Goal: Task Accomplishment & Management: Complete application form

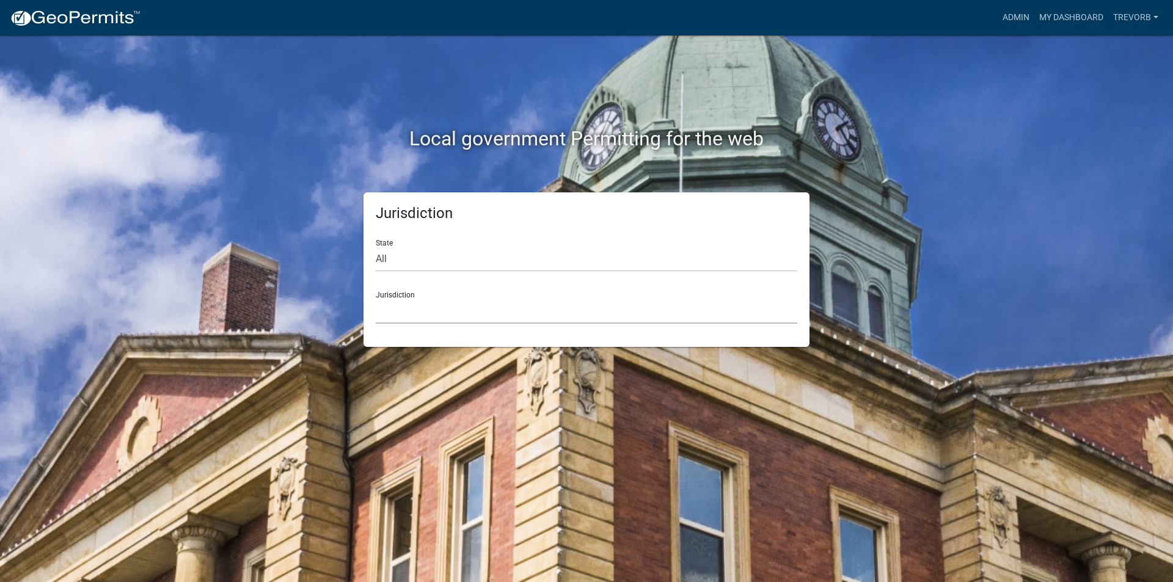
click at [587, 321] on select "[GEOGRAPHIC_DATA], [US_STATE] City of [GEOGRAPHIC_DATA], [US_STATE] [GEOGRAPHIC…" at bounding box center [587, 311] width 422 height 25
drag, startPoint x: 460, startPoint y: 305, endPoint x: 460, endPoint y: 318, distance: 12.8
click at [460, 305] on select "[GEOGRAPHIC_DATA], [US_STATE] City of [GEOGRAPHIC_DATA], [US_STATE] [GEOGRAPHIC…" at bounding box center [587, 311] width 422 height 25
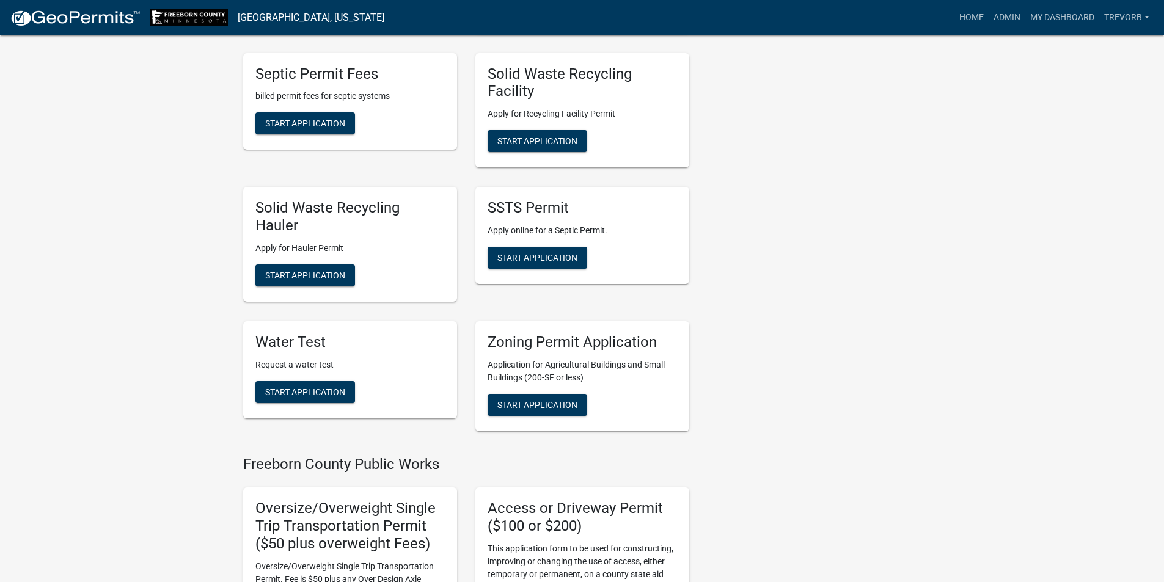
scroll to position [550, 0]
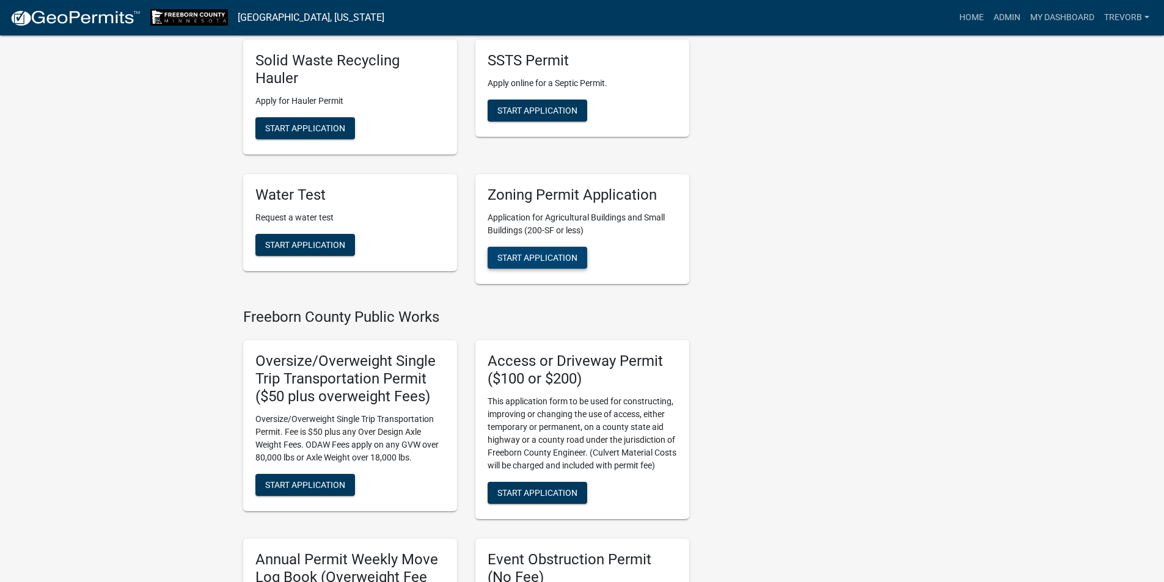
click at [538, 262] on span "Start Application" at bounding box center [537, 257] width 80 height 10
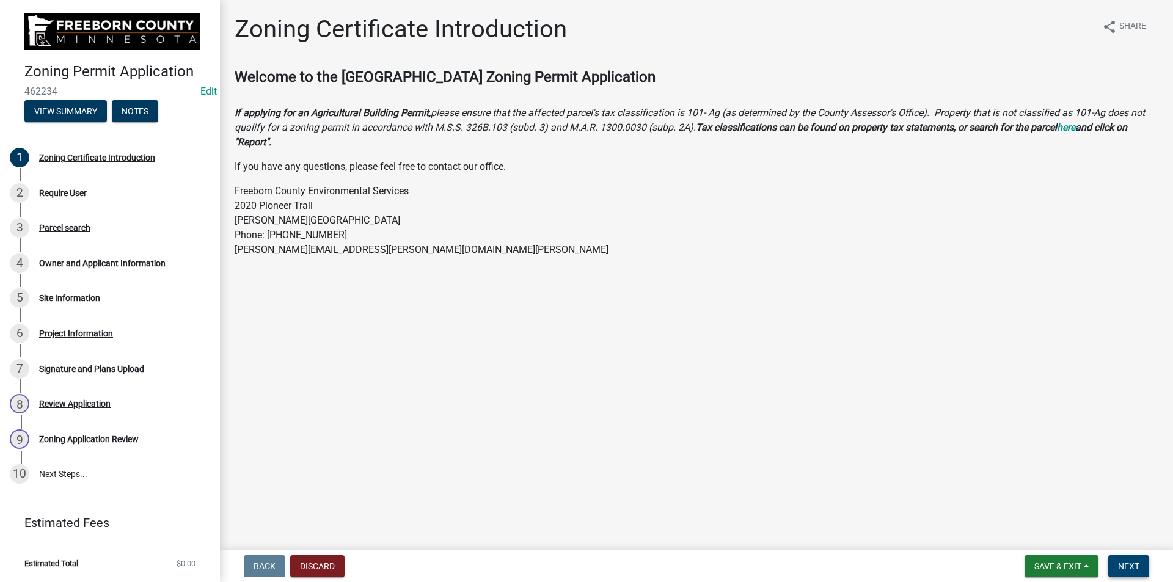
click at [1125, 562] on span "Next" at bounding box center [1128, 567] width 21 height 10
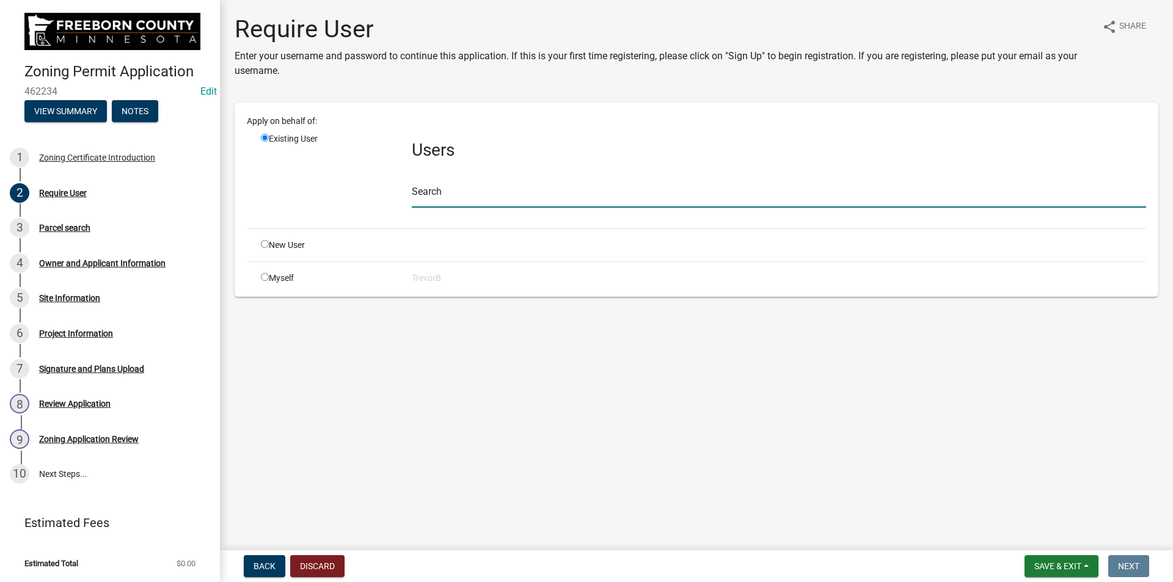
click at [466, 189] on input "text" at bounding box center [779, 195] width 735 height 25
click at [266, 276] on input "radio" at bounding box center [265, 277] width 8 height 8
radio input "true"
radio input "false"
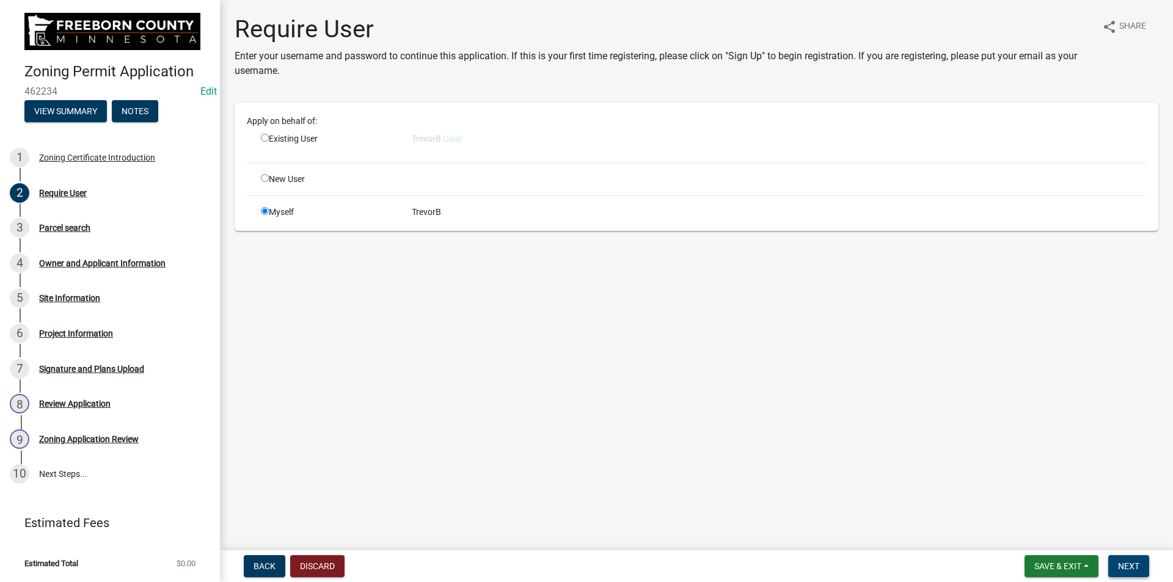
click at [1139, 566] on span "Next" at bounding box center [1128, 567] width 21 height 10
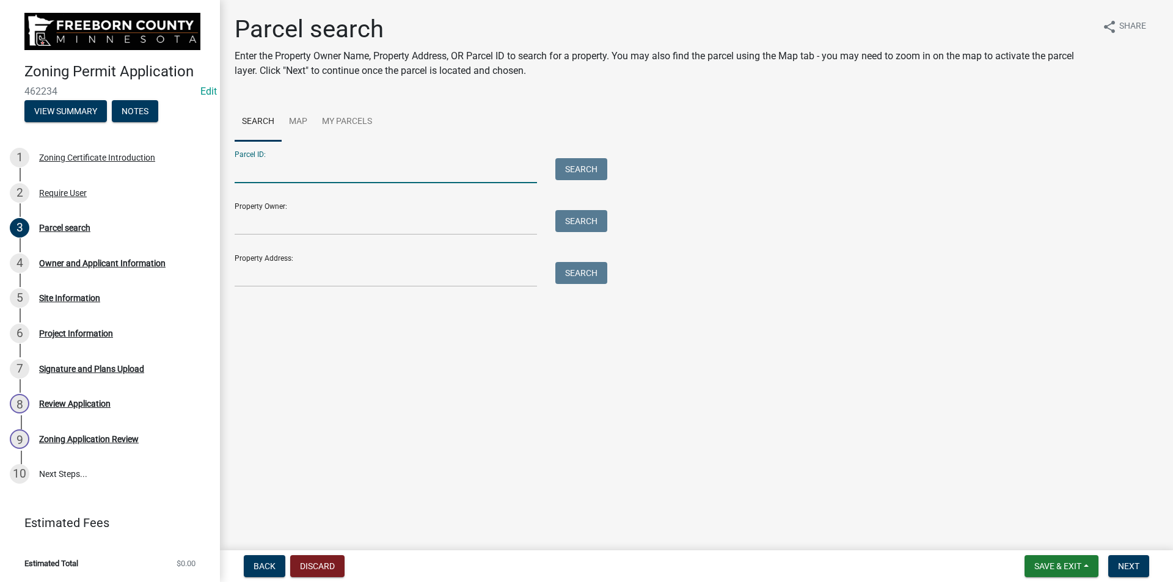
click at [351, 169] on input "Parcel ID:" at bounding box center [386, 170] width 303 height 25
click at [317, 276] on input "Property Address:" at bounding box center [386, 274] width 303 height 25
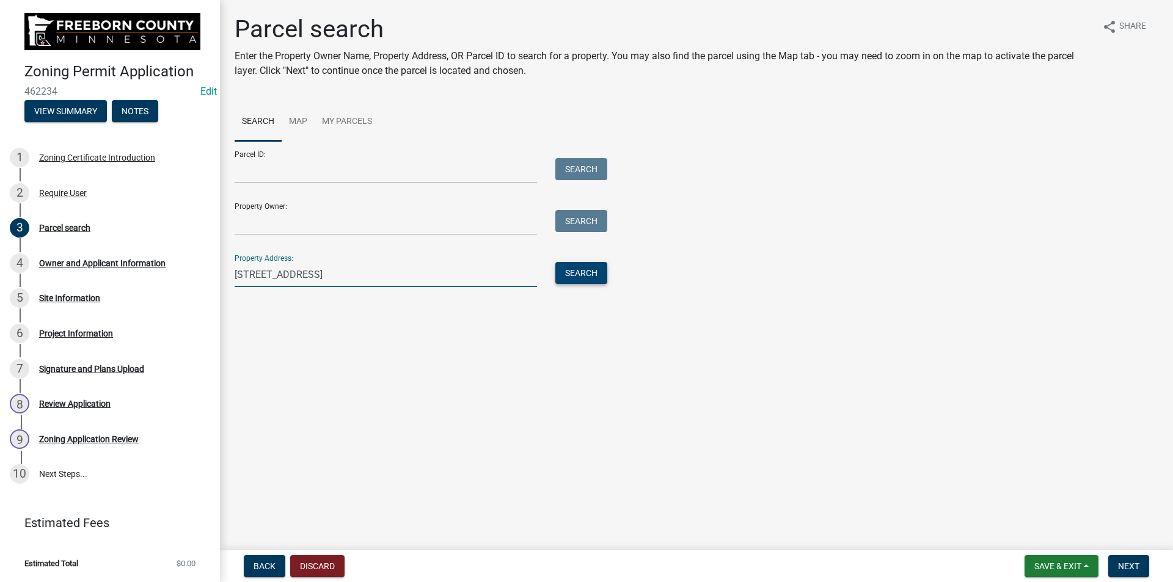
type input "[STREET_ADDRESS]"
click at [587, 280] on button "Search" at bounding box center [582, 273] width 52 height 22
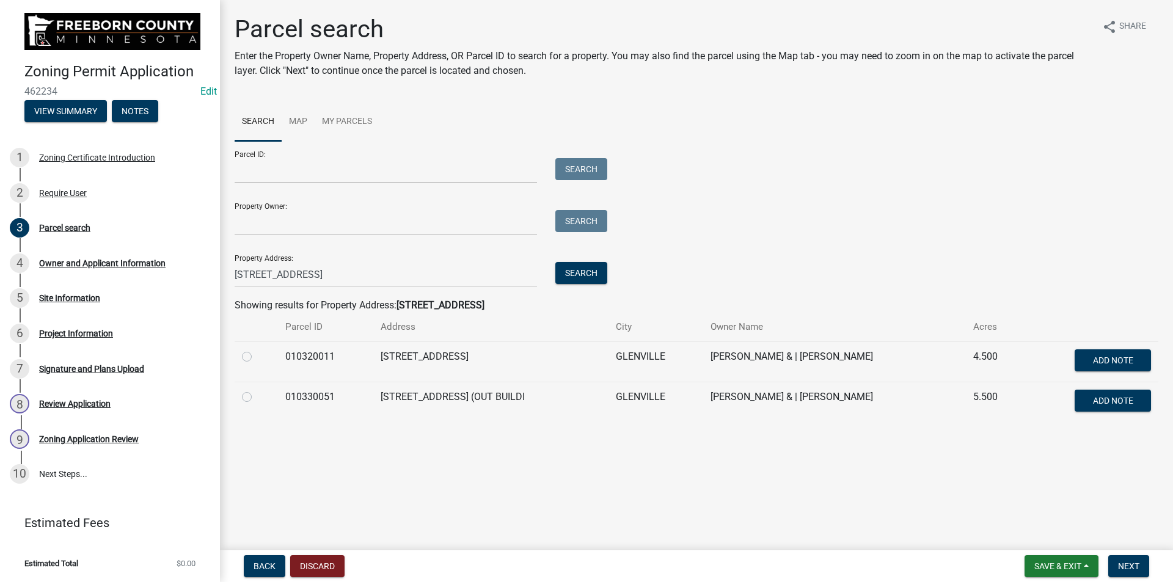
click at [257, 350] on label at bounding box center [257, 350] width 0 height 0
click at [257, 356] on input "radio" at bounding box center [261, 354] width 8 height 8
radio input "true"
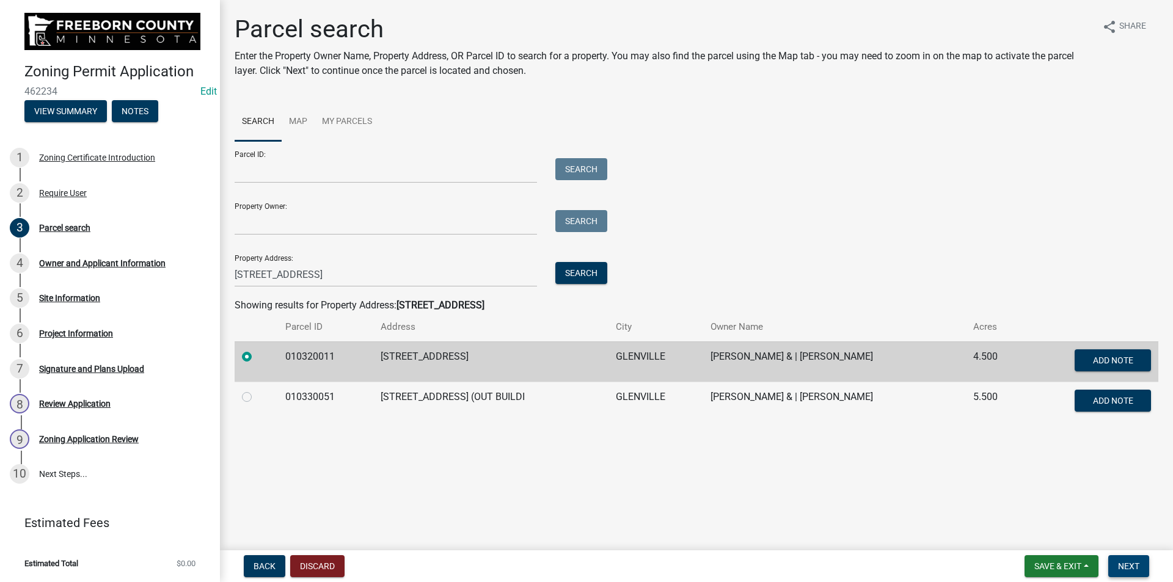
click at [1136, 572] on button "Next" at bounding box center [1129, 567] width 41 height 22
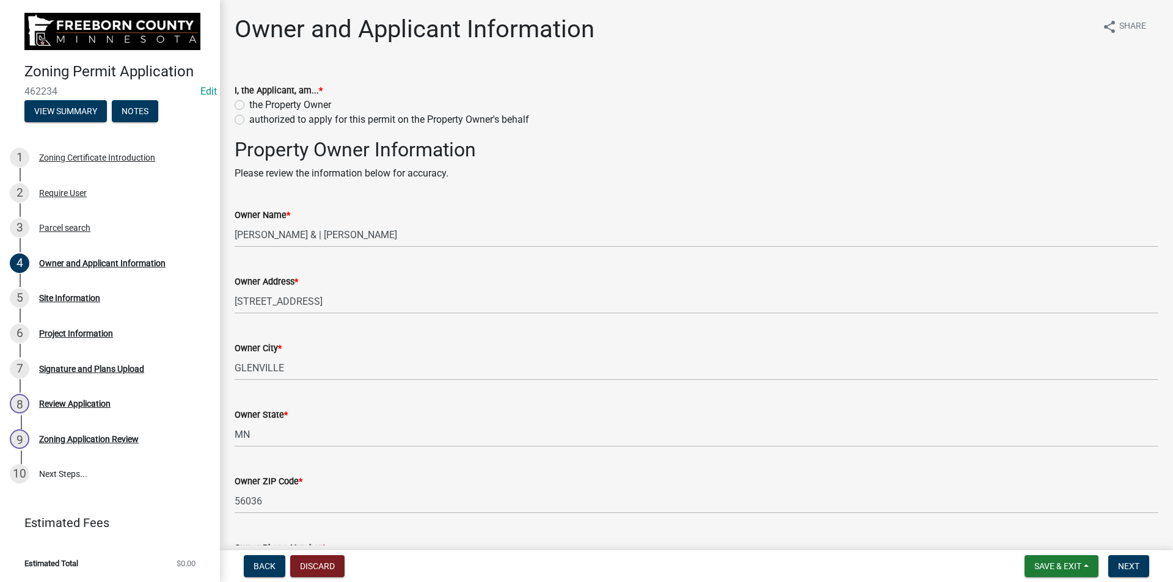
click at [249, 117] on label "authorized to apply for this permit on the Property Owner's behalf" at bounding box center [389, 119] width 280 height 15
click at [249, 117] on input "authorized to apply for this permit on the Property Owner's behalf" at bounding box center [253, 116] width 8 height 8
radio input "true"
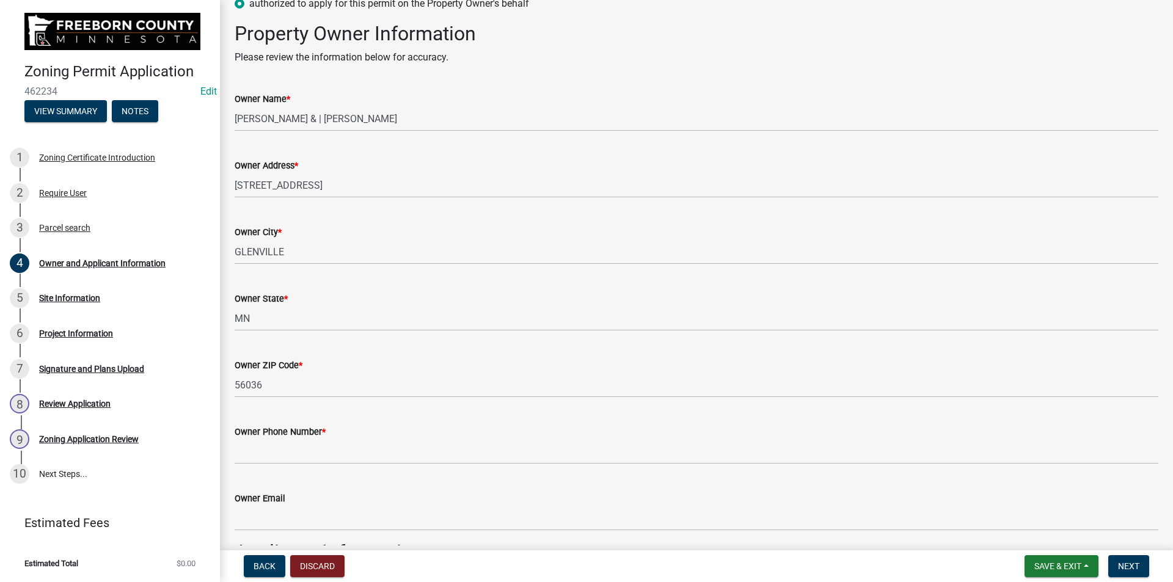
scroll to position [183, 0]
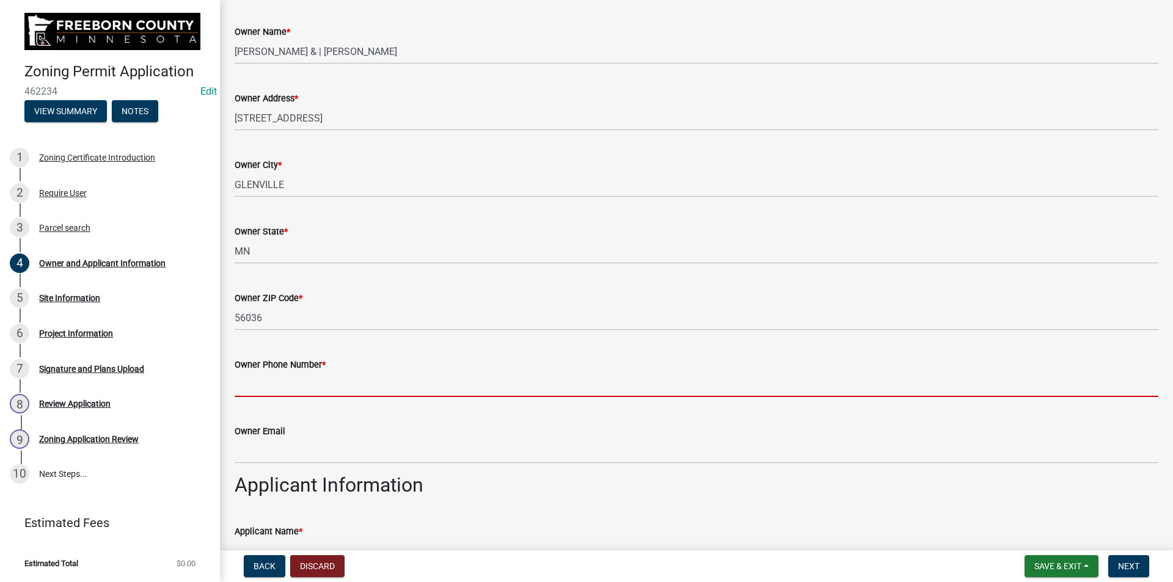
click at [333, 381] on input "Owner Phone Number *" at bounding box center [697, 384] width 924 height 25
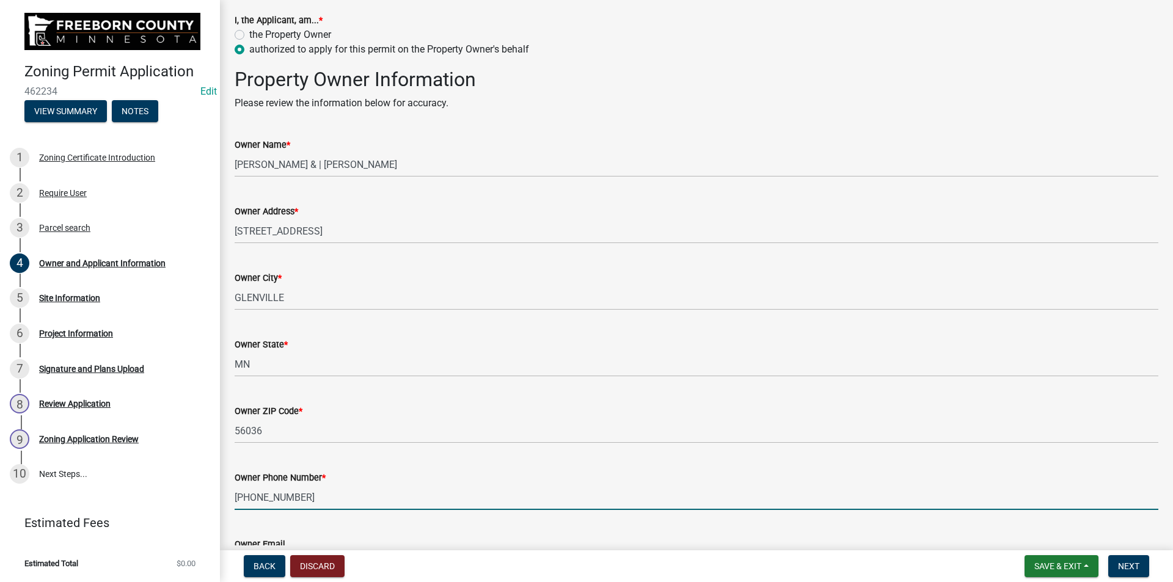
scroll to position [0, 0]
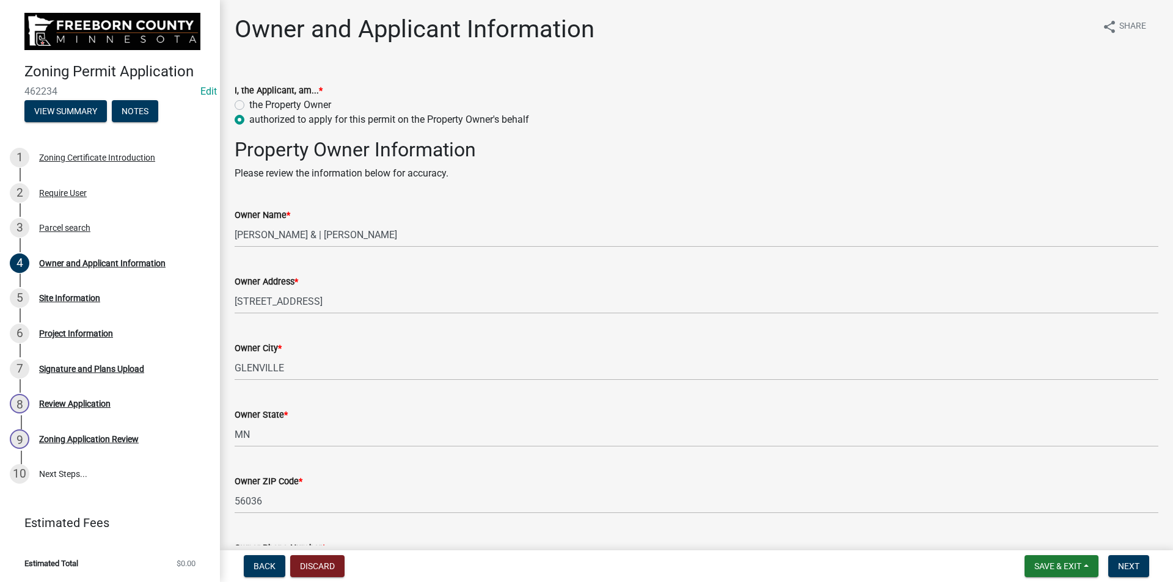
type input "[PHONE_NUMBER]"
click at [249, 105] on label "the Property Owner" at bounding box center [290, 105] width 82 height 15
click at [249, 105] on input "the Property Owner" at bounding box center [253, 102] width 8 height 8
radio input "true"
click at [249, 119] on label "authorized to apply for this permit on the Property Owner's behalf" at bounding box center [389, 119] width 280 height 15
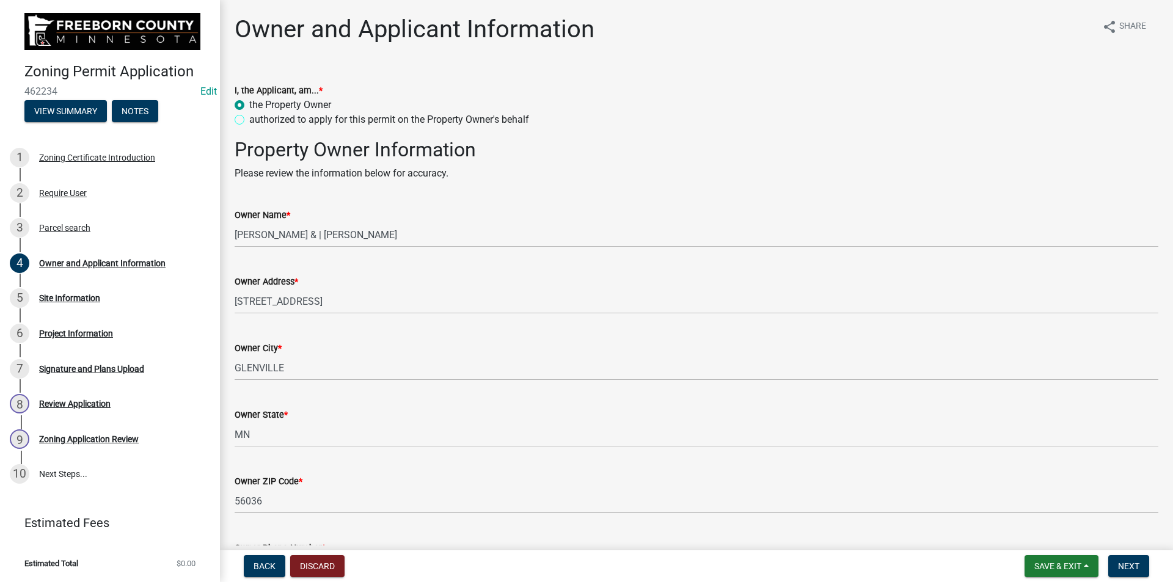
click at [249, 119] on input "authorized to apply for this permit on the Property Owner's behalf" at bounding box center [253, 116] width 8 height 8
radio input "true"
click at [249, 106] on label "the Property Owner" at bounding box center [290, 105] width 82 height 15
click at [249, 106] on input "the Property Owner" at bounding box center [253, 102] width 8 height 8
radio input "true"
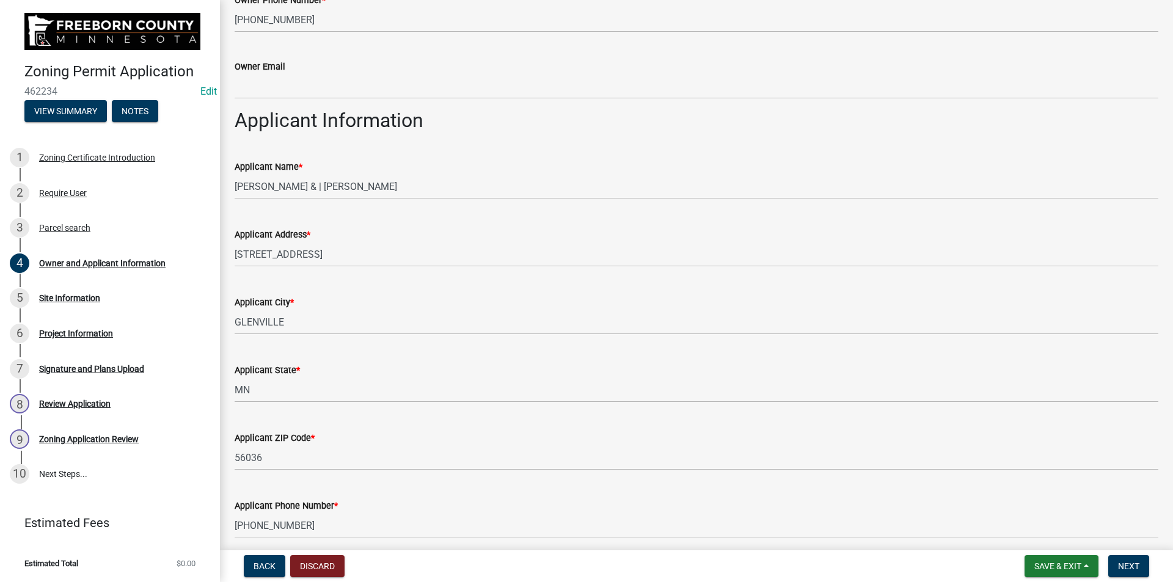
scroll to position [692, 0]
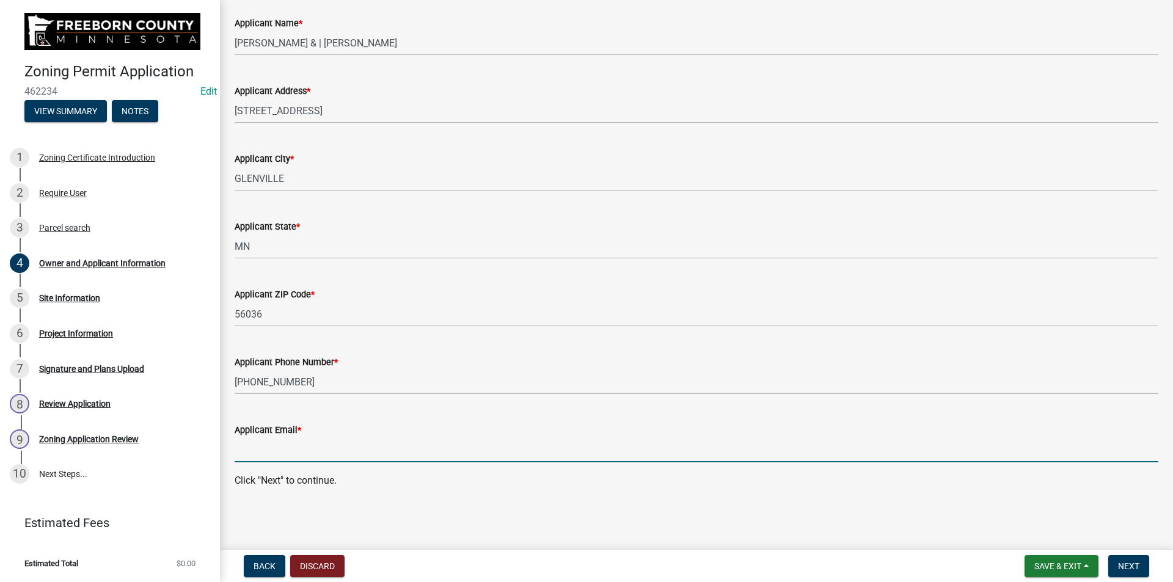
click at [306, 453] on input "Applicant Email *" at bounding box center [697, 450] width 924 height 25
type input "[EMAIL_ADDRESS][DOMAIN_NAME]"
click at [1141, 568] on button "Next" at bounding box center [1129, 567] width 41 height 22
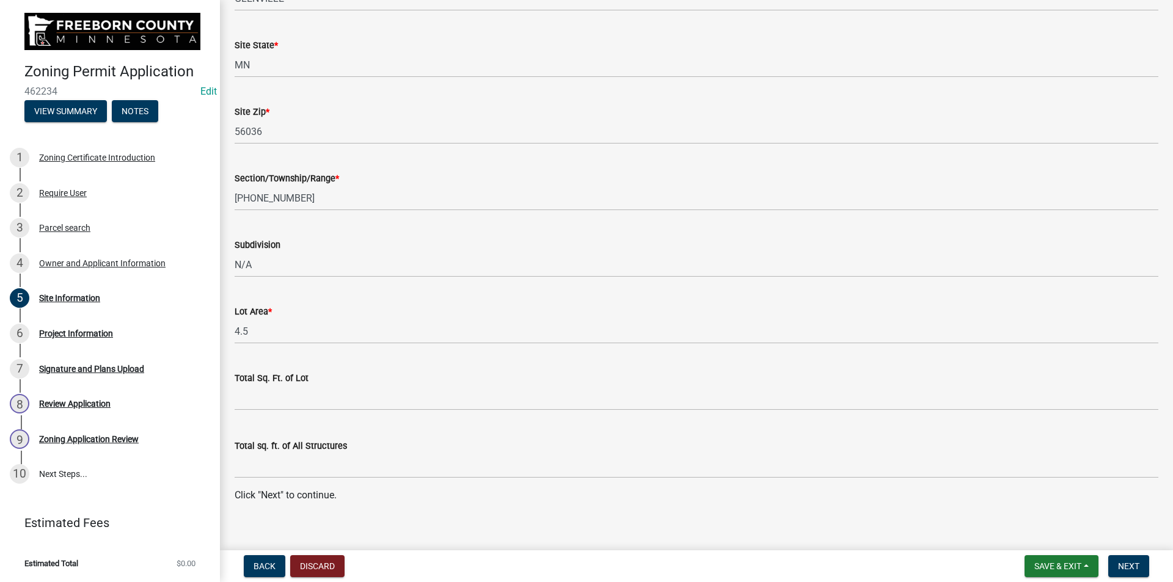
scroll to position [315, 0]
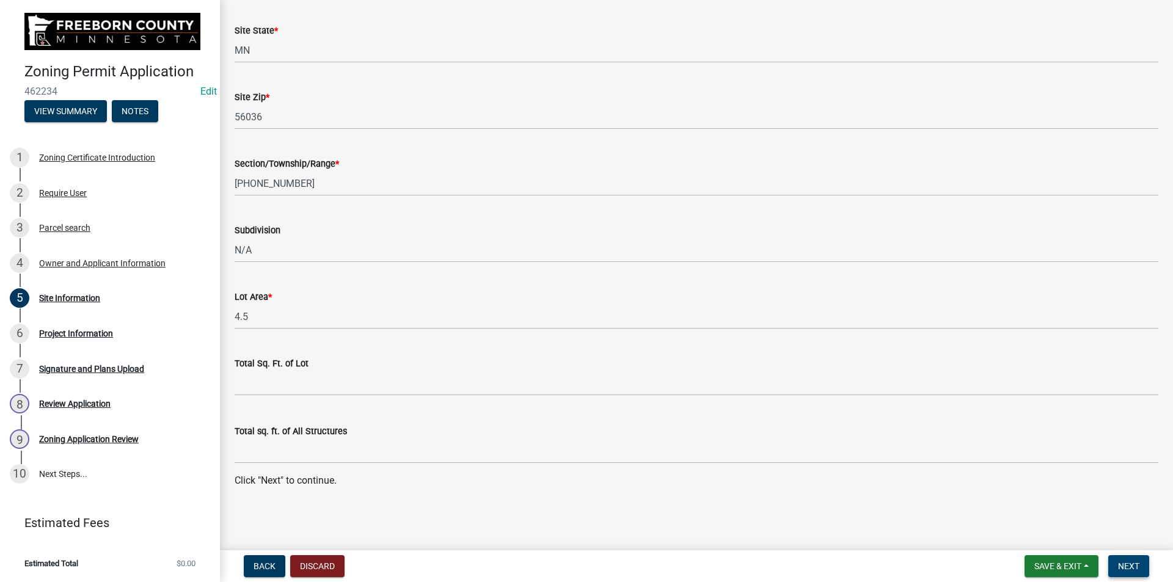
click at [1121, 574] on button "Next" at bounding box center [1129, 567] width 41 height 22
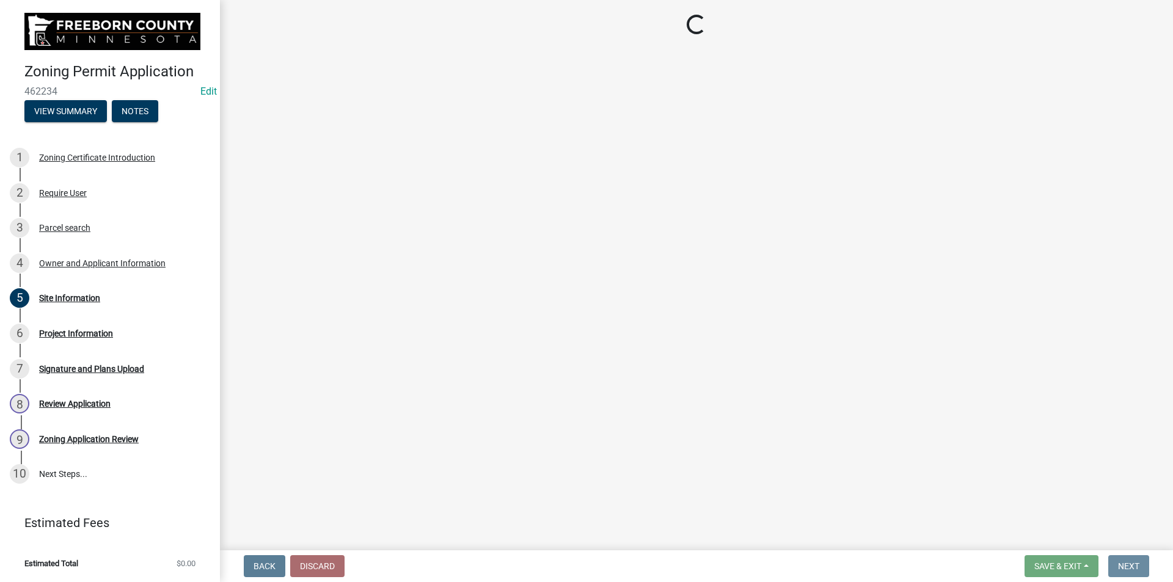
scroll to position [0, 0]
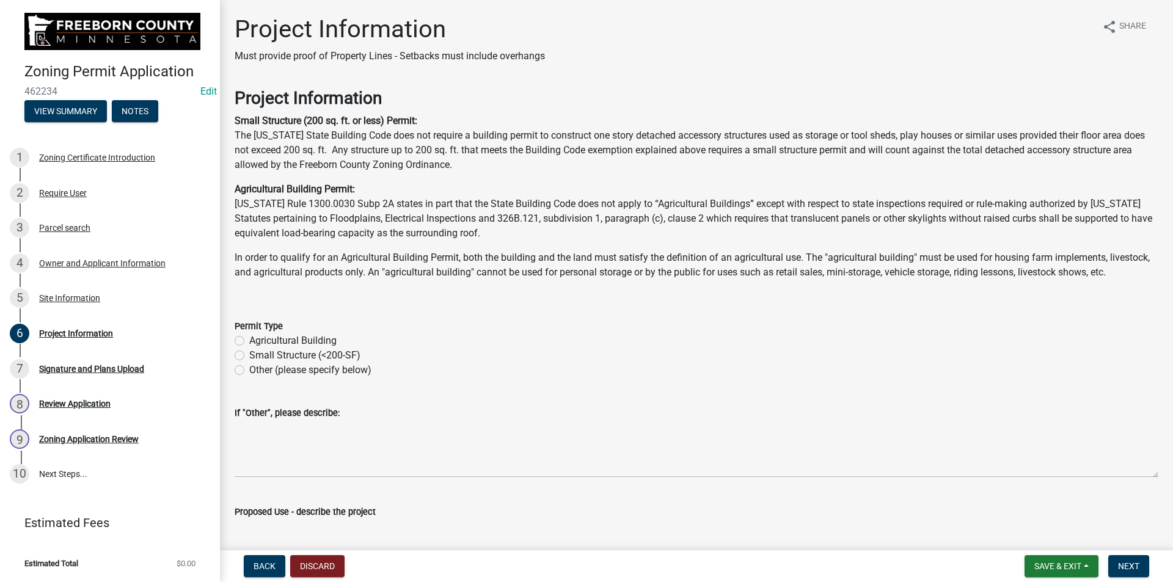
click at [249, 348] on label "Agricultural Building" at bounding box center [292, 341] width 87 height 15
click at [249, 342] on input "Agricultural Building" at bounding box center [253, 338] width 8 height 8
radio input "true"
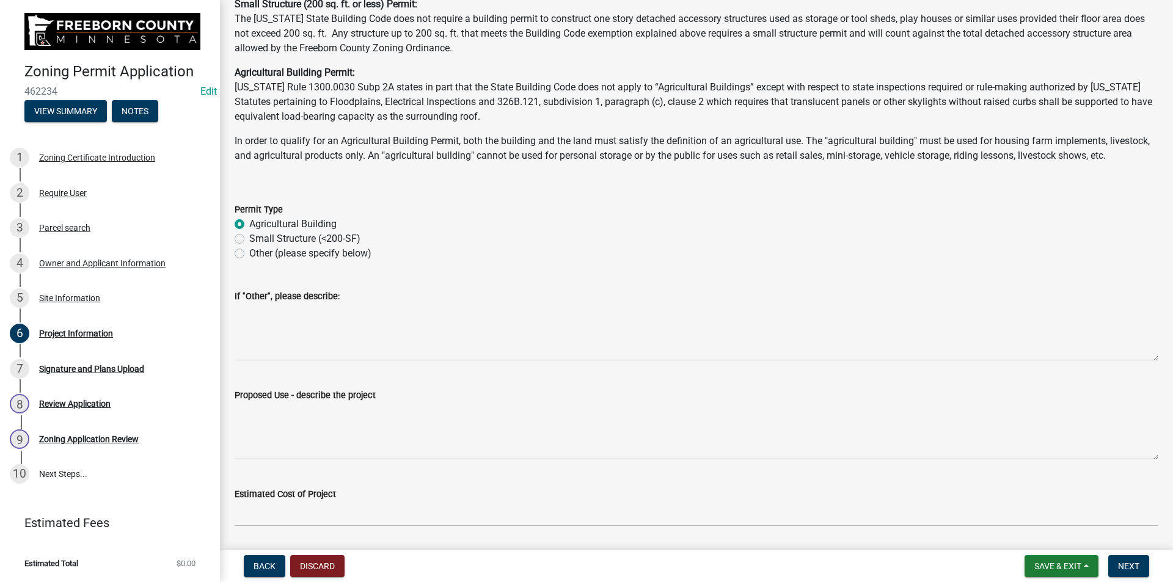
scroll to position [122, 0]
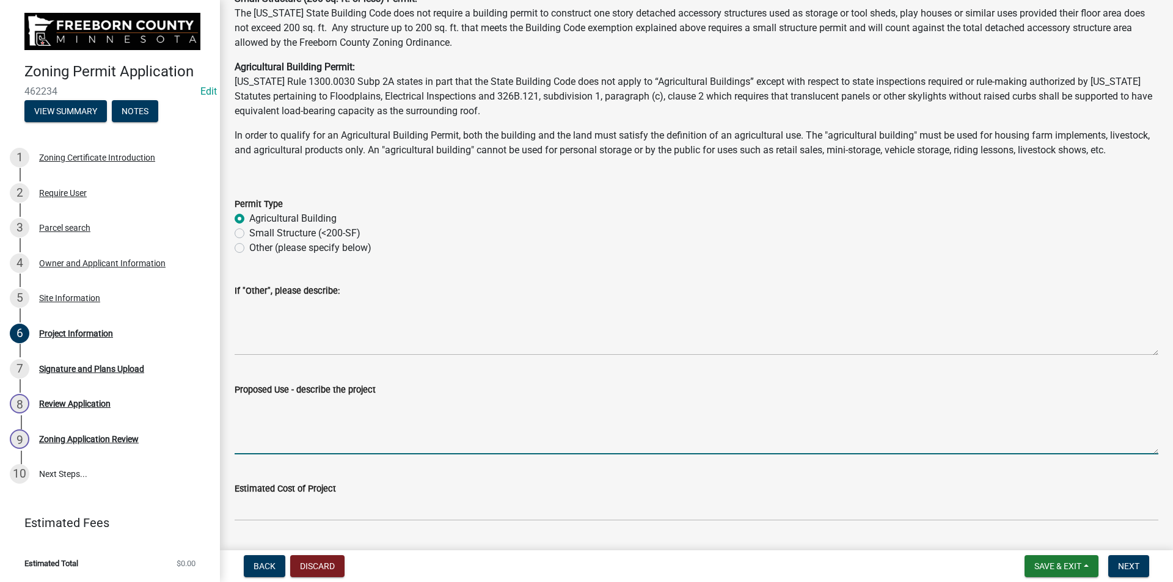
click at [331, 454] on textarea "Proposed Use - describe the project" at bounding box center [697, 425] width 924 height 57
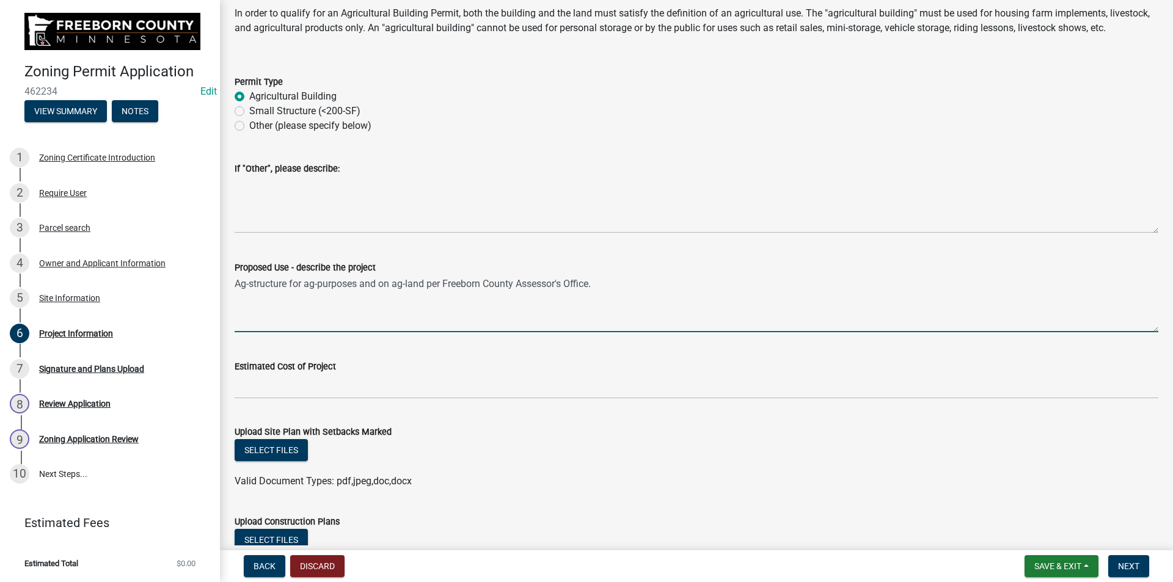
type textarea "Ag-structure for ag-purposes and on ag-land per Freeborn County Assessor's Offi…"
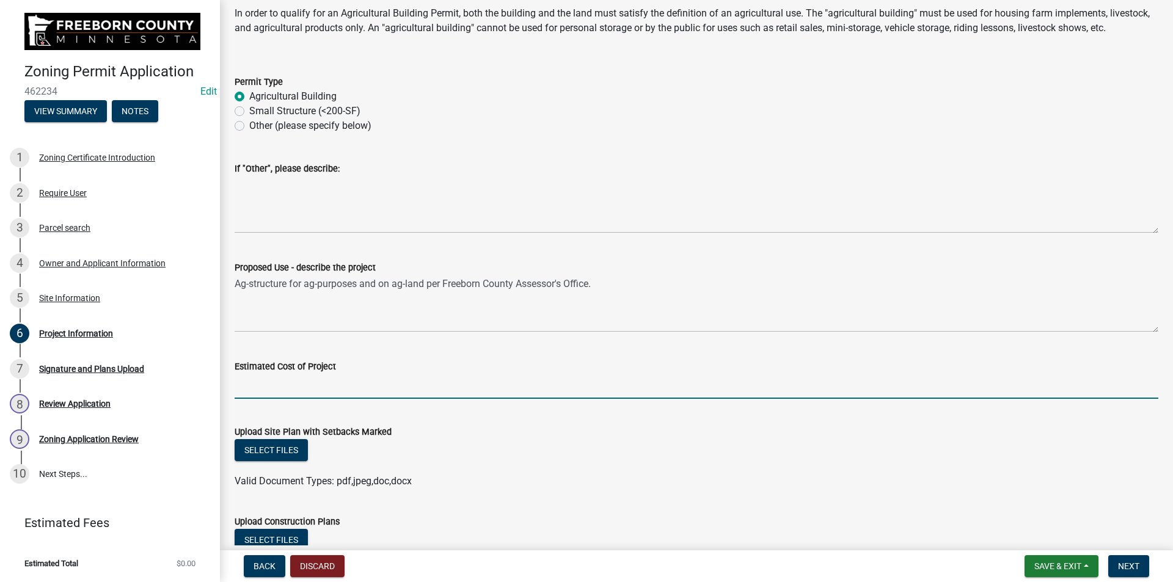
click at [350, 394] on input "text" at bounding box center [697, 386] width 924 height 25
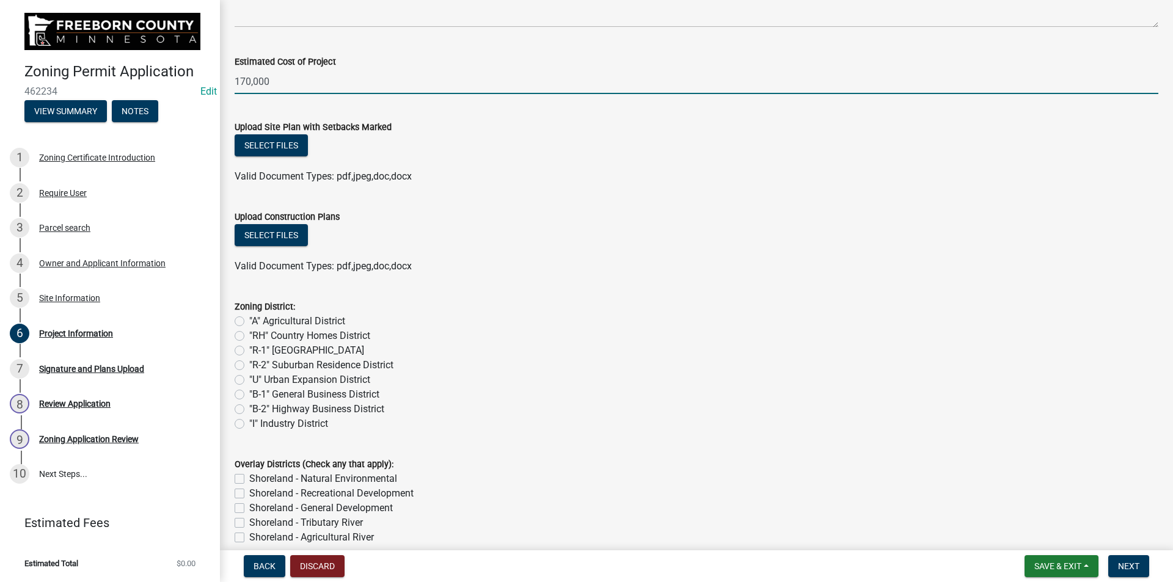
scroll to position [550, 0]
type input "170000"
click at [249, 328] on label ""A" Agricultural District" at bounding box center [297, 321] width 96 height 15
click at [249, 321] on input ""A" Agricultural District" at bounding box center [253, 318] width 8 height 8
radio input "true"
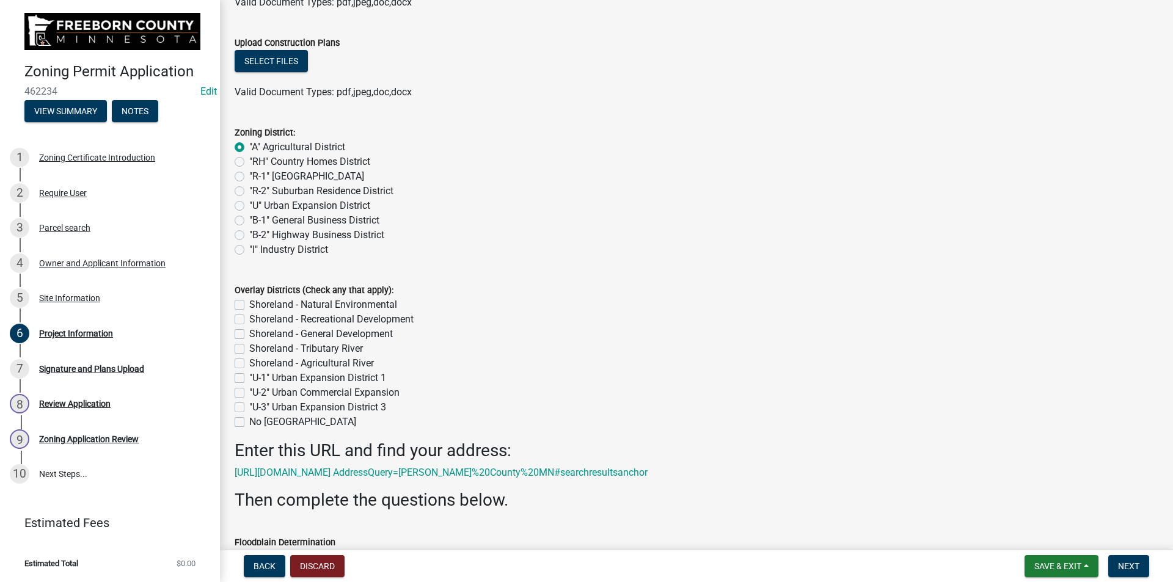
scroll to position [733, 0]
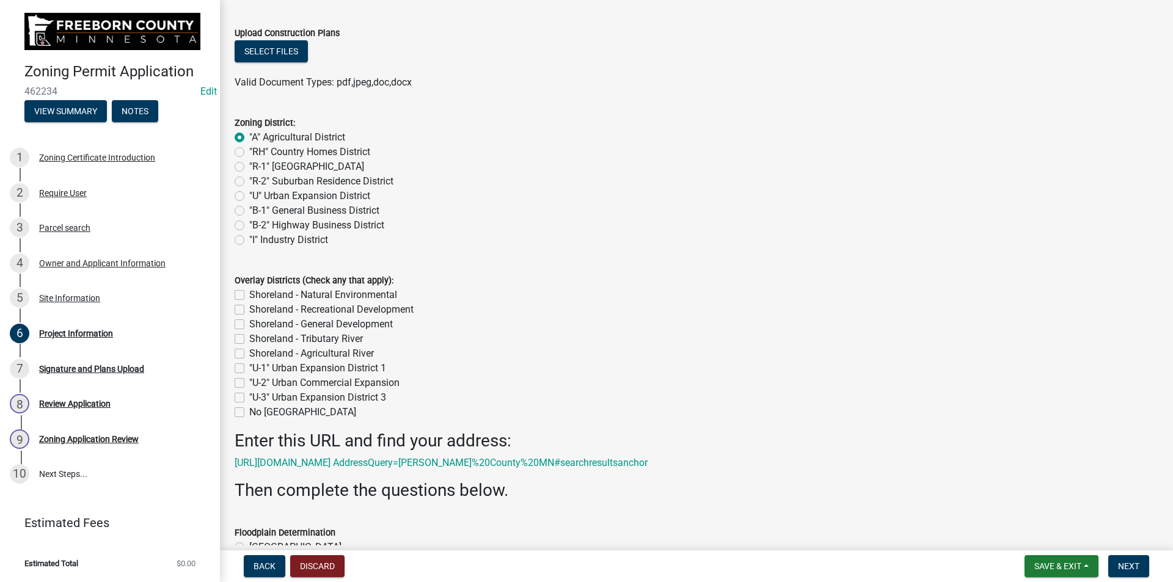
click at [249, 420] on label "No [GEOGRAPHIC_DATA]" at bounding box center [302, 412] width 107 height 15
click at [249, 413] on input "No [GEOGRAPHIC_DATA]" at bounding box center [253, 409] width 8 height 8
checkbox input "true"
checkbox input "false"
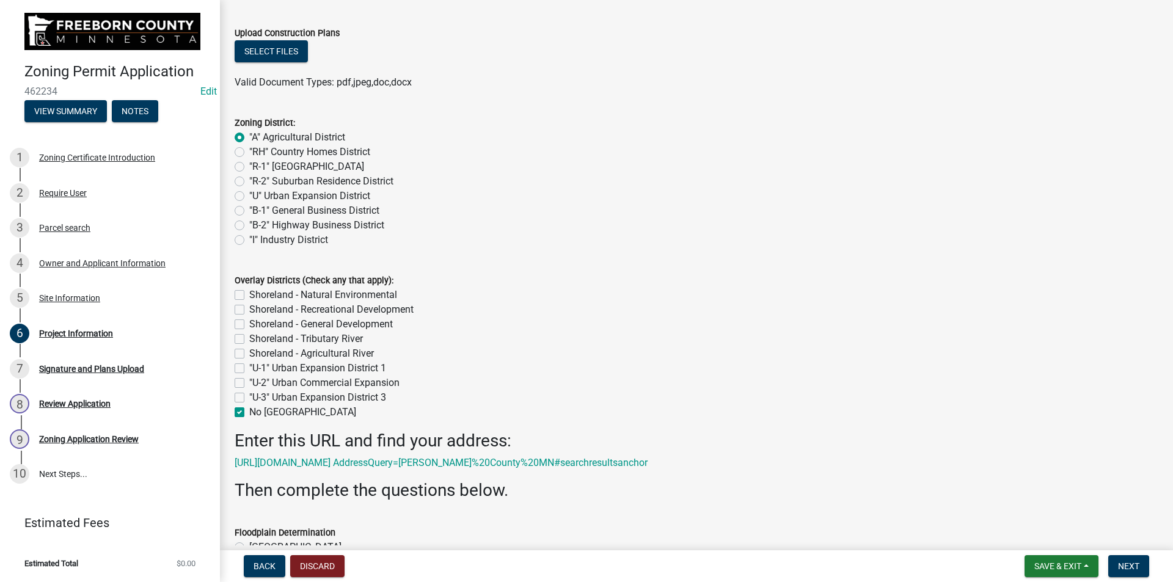
checkbox input "false"
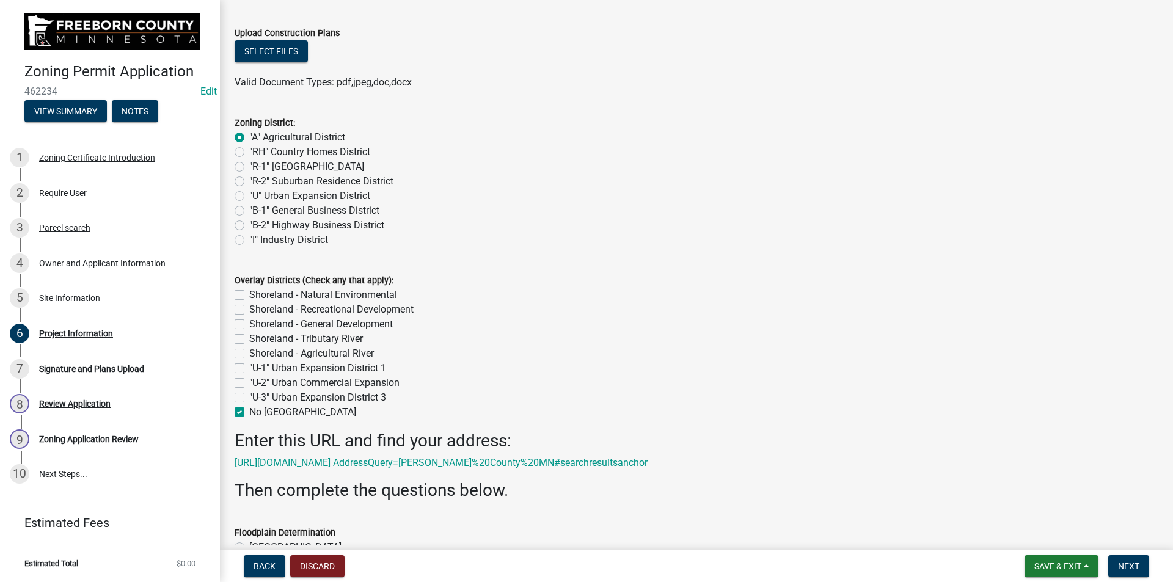
checkbox input "false"
checkbox input "true"
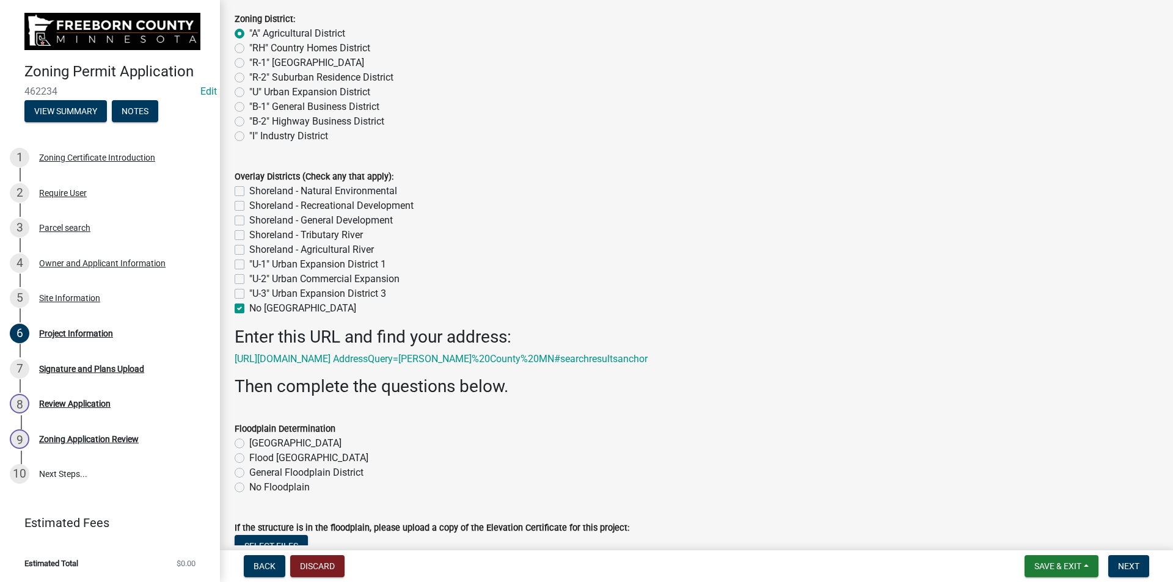
scroll to position [917, 0]
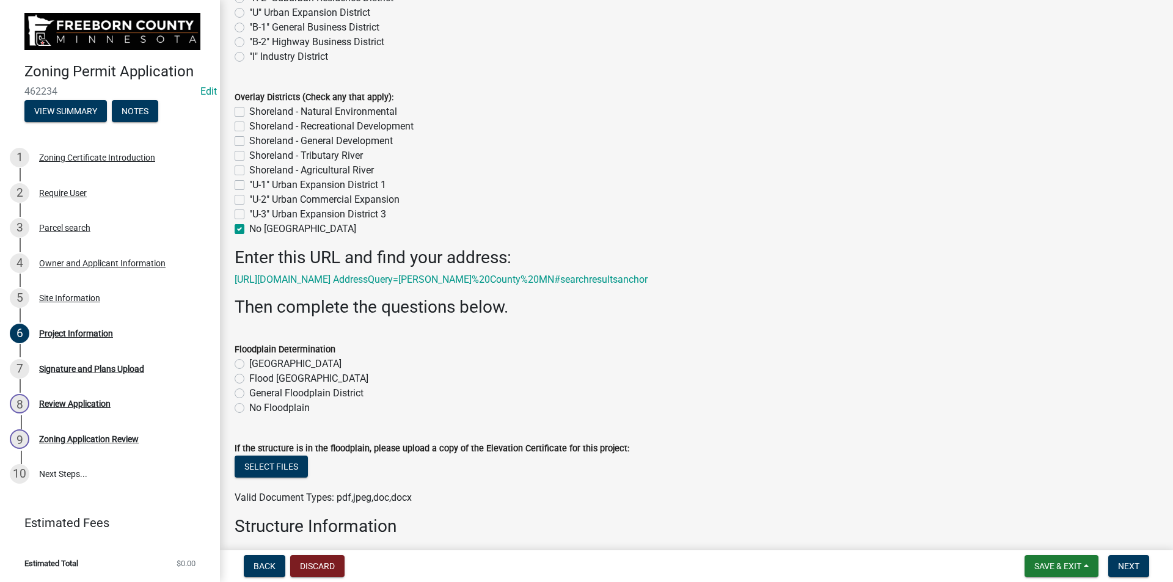
click at [249, 416] on label "No Floodplain" at bounding box center [279, 408] width 61 height 15
click at [249, 409] on input "No Floodplain" at bounding box center [253, 405] width 8 height 8
radio input "true"
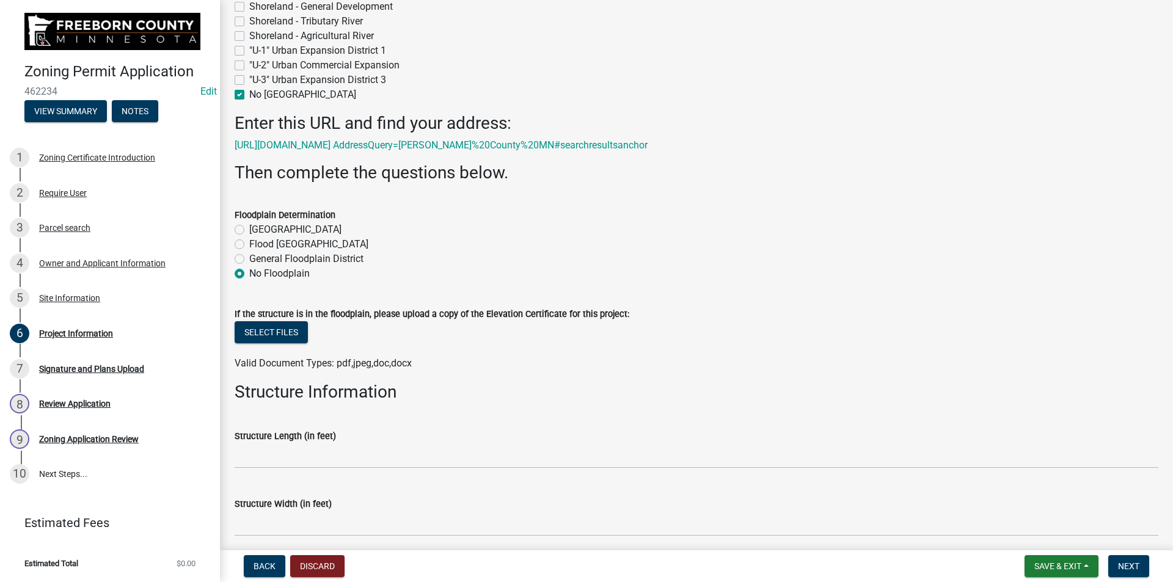
scroll to position [1222, 0]
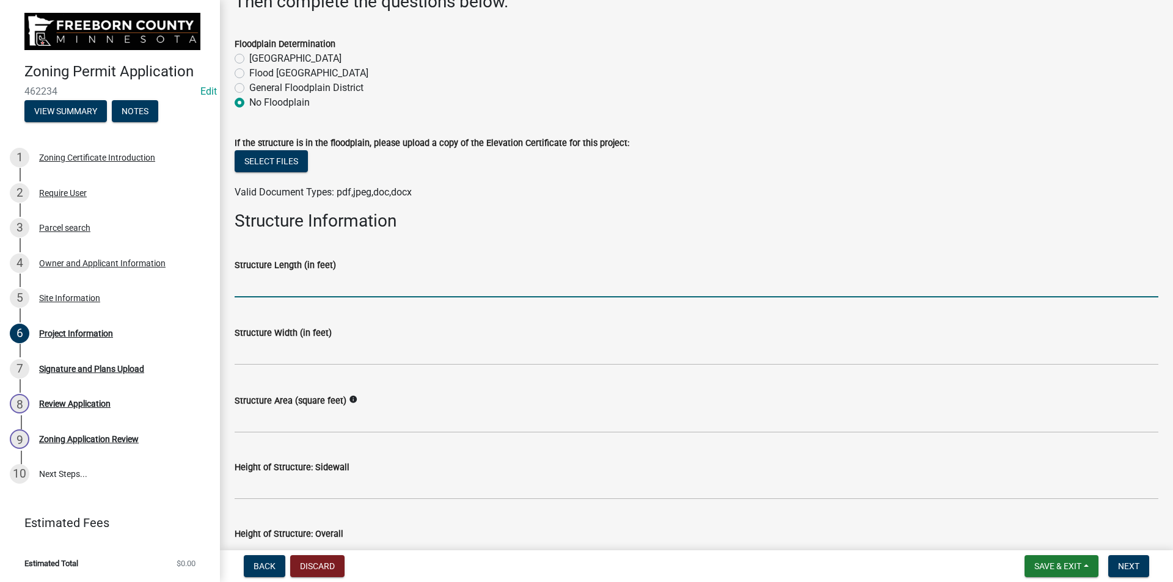
click at [356, 296] on input "text" at bounding box center [697, 285] width 924 height 25
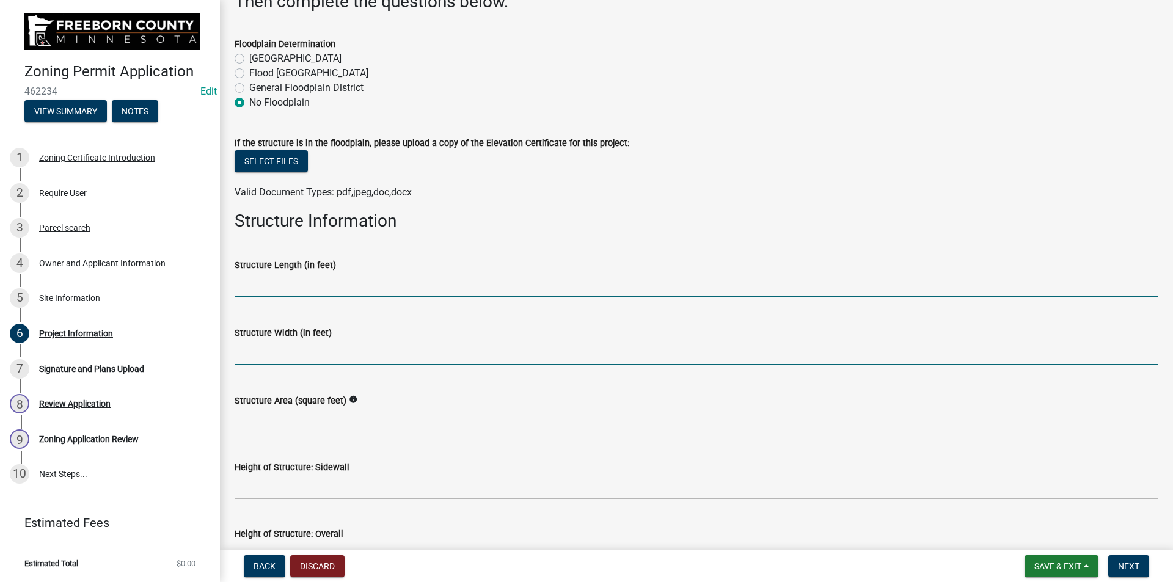
click at [348, 361] on input "text" at bounding box center [697, 352] width 924 height 25
click at [364, 298] on input "text" at bounding box center [697, 285] width 924 height 25
click at [321, 364] on input "text" at bounding box center [697, 352] width 924 height 25
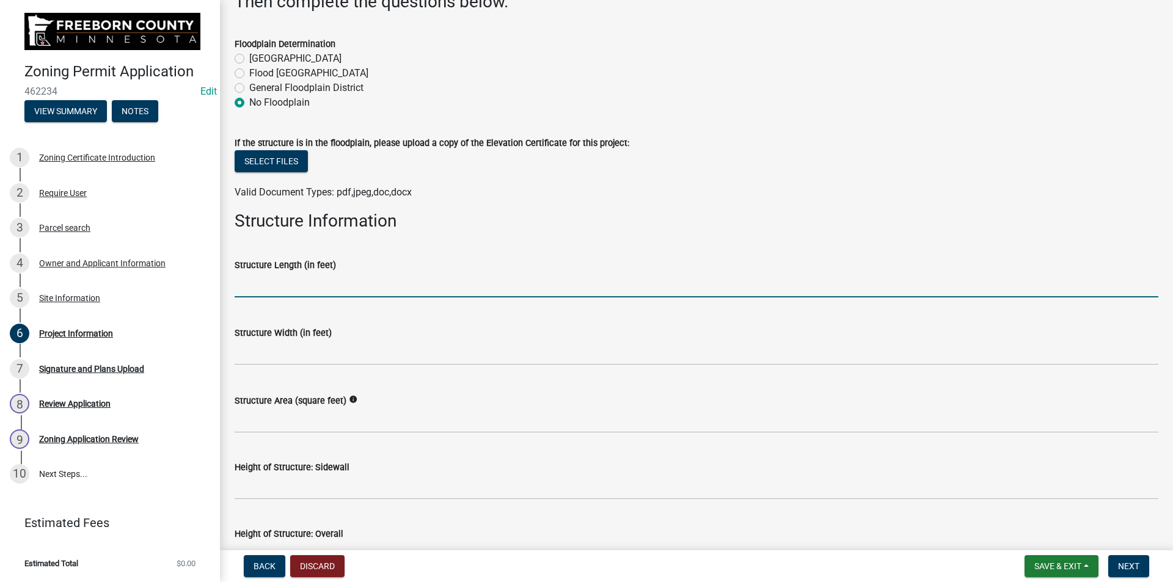
click at [317, 298] on input "text" at bounding box center [697, 285] width 924 height 25
type input "104"
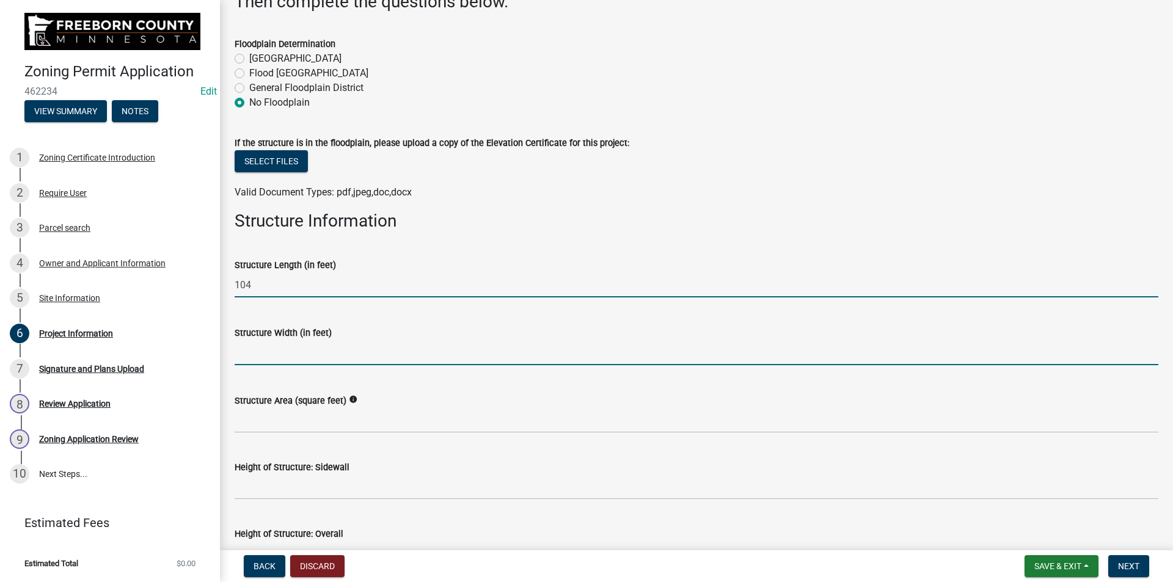
click at [360, 365] on input "text" at bounding box center [697, 352] width 924 height 25
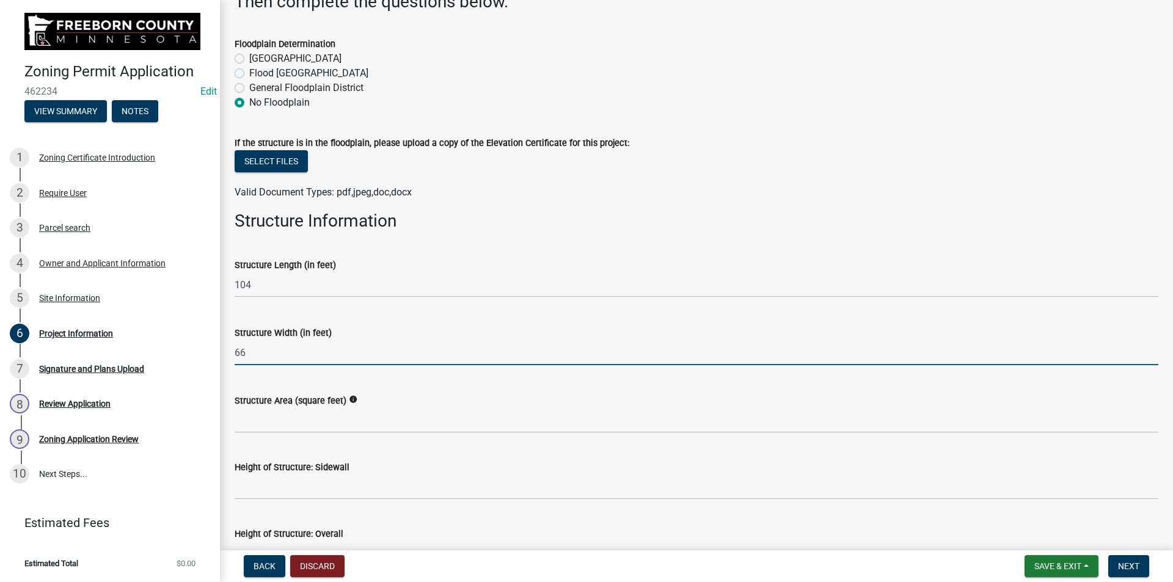
type input "66"
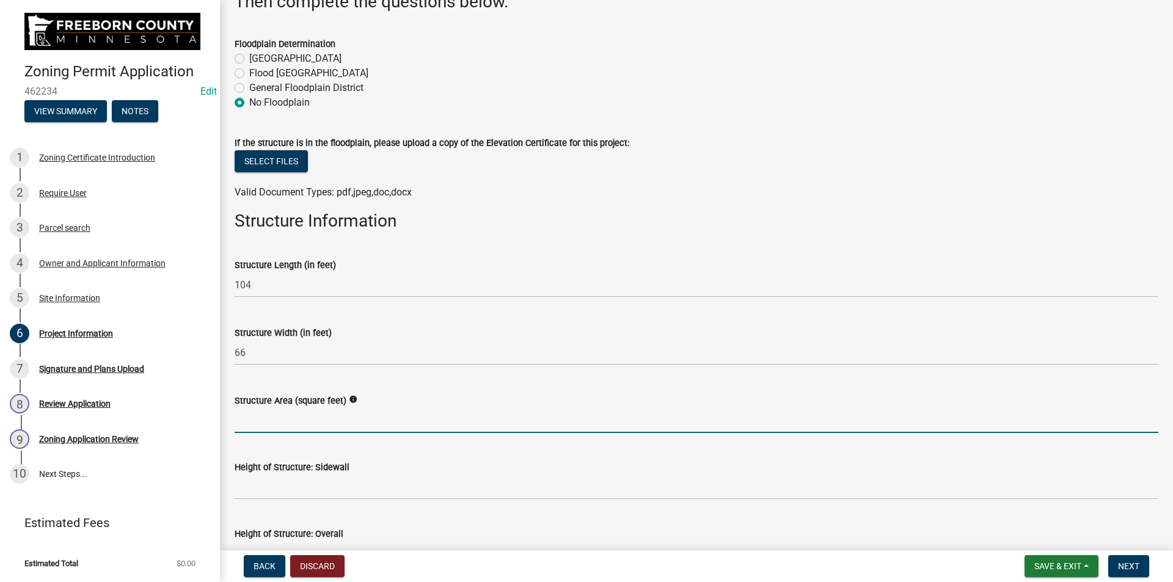
click at [414, 433] on input "Structure Area (square feet)" at bounding box center [697, 420] width 924 height 25
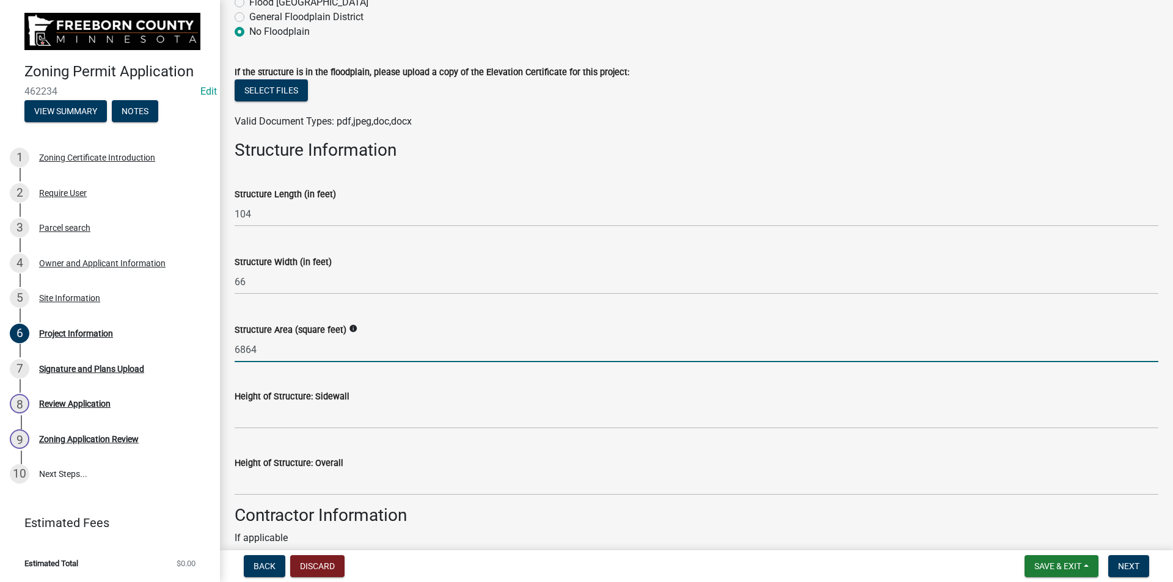
scroll to position [1345, 0]
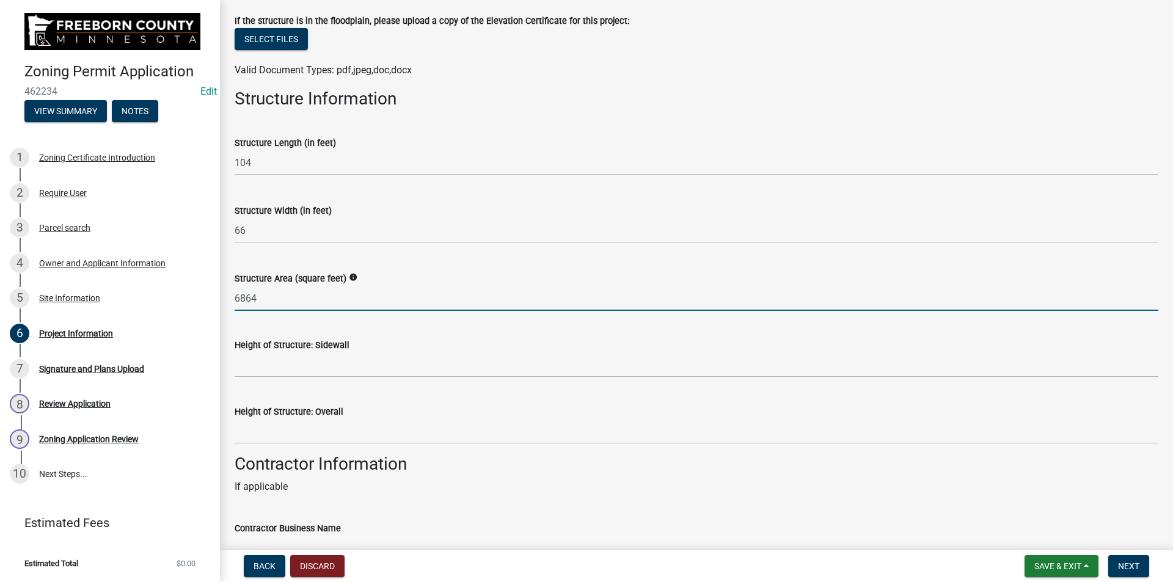
type input "6864"
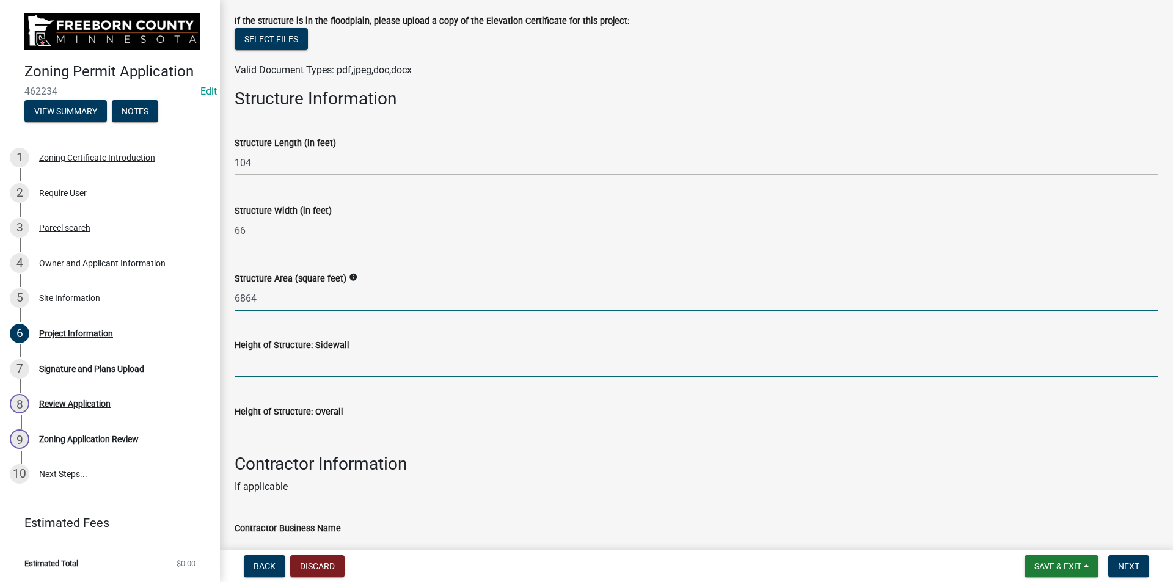
click at [347, 378] on input "Height of Structure: Sidewall" at bounding box center [697, 365] width 924 height 25
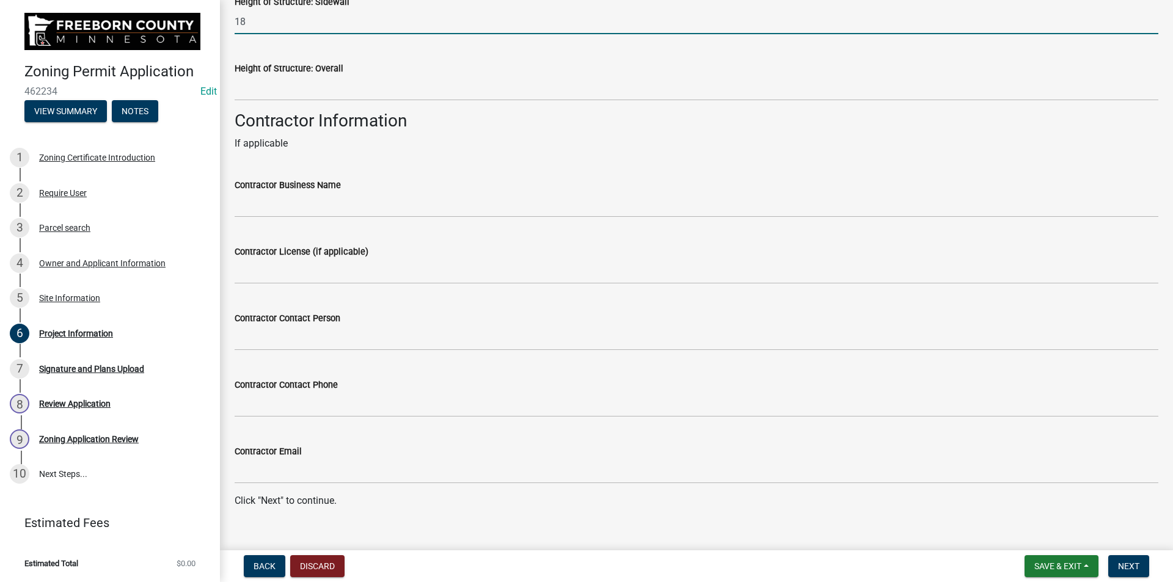
scroll to position [1723, 0]
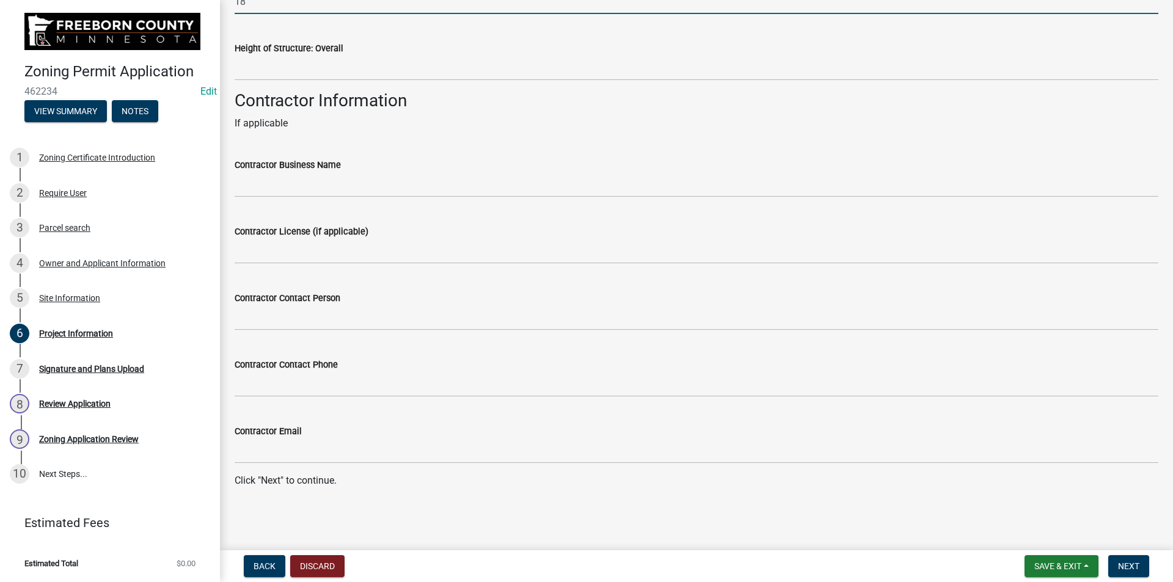
type input "18"
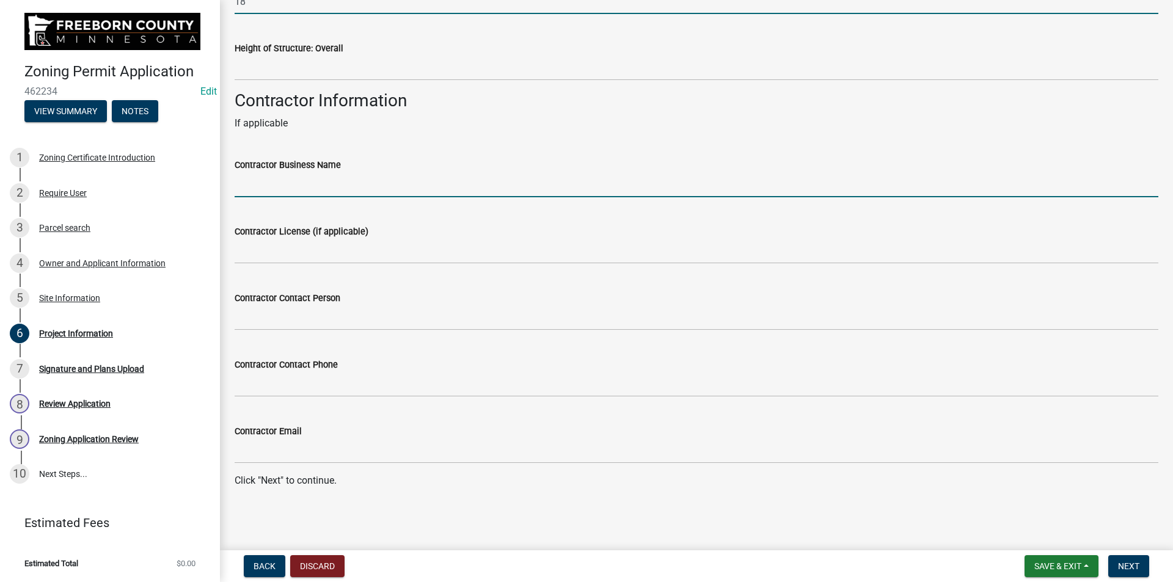
click at [315, 190] on input "Contractor Business Name" at bounding box center [697, 184] width 924 height 25
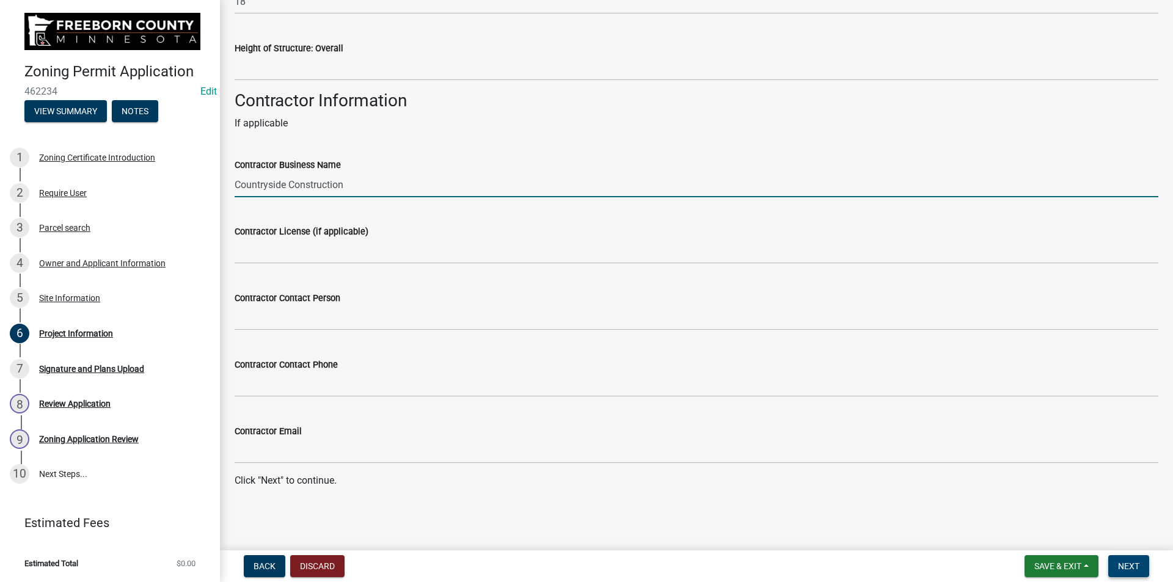
type input "Countryside Construction"
click at [1121, 563] on span "Next" at bounding box center [1128, 567] width 21 height 10
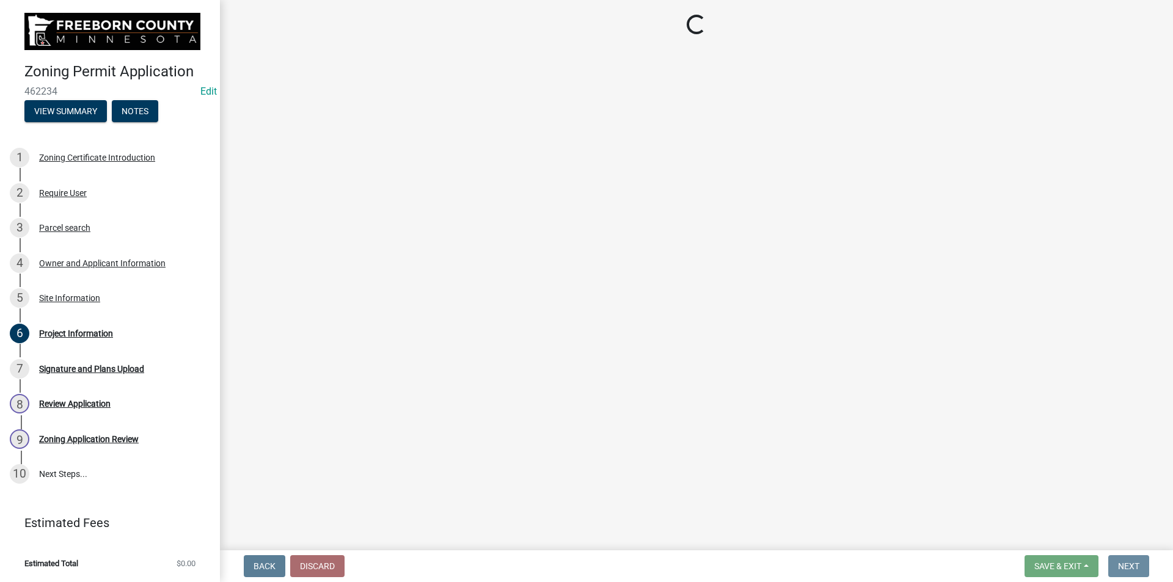
scroll to position [0, 0]
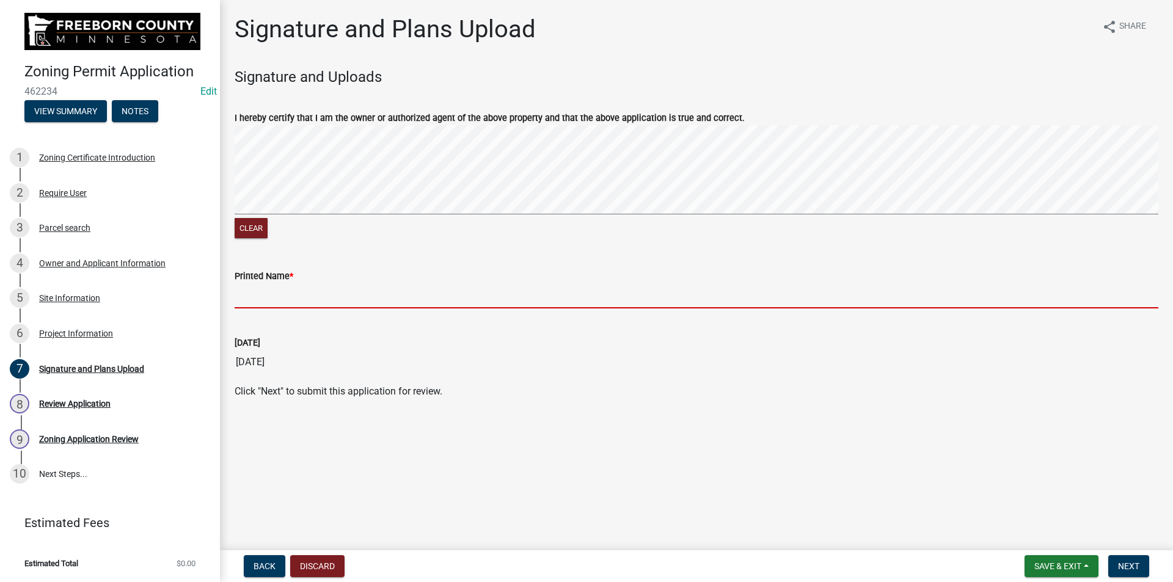
click at [263, 297] on input "Printed Name *" at bounding box center [697, 296] width 924 height 25
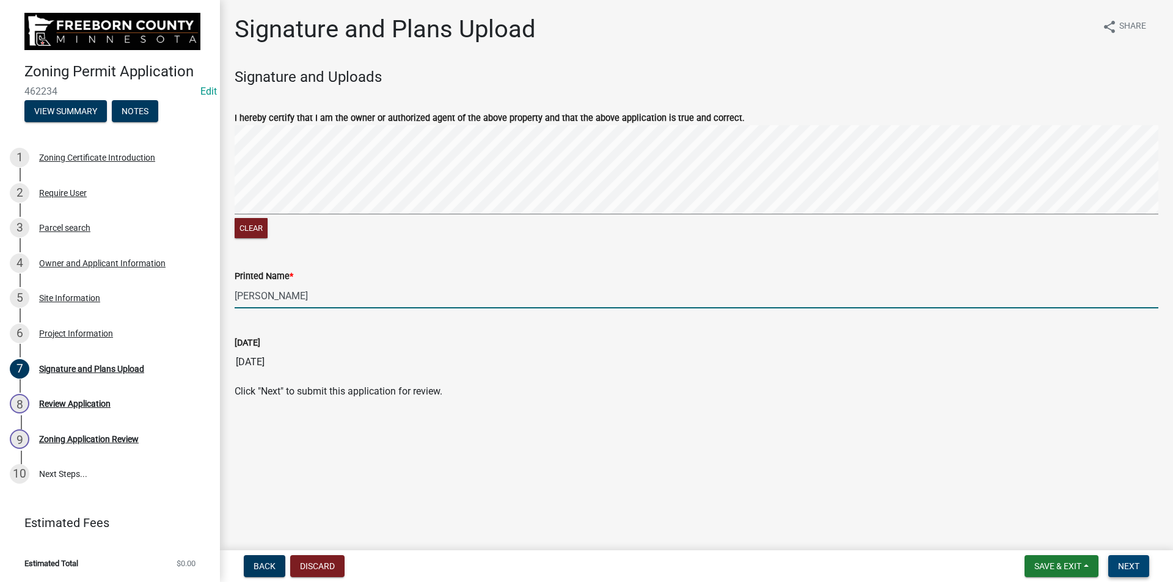
type input "[PERSON_NAME]"
click at [1121, 563] on span "Next" at bounding box center [1128, 567] width 21 height 10
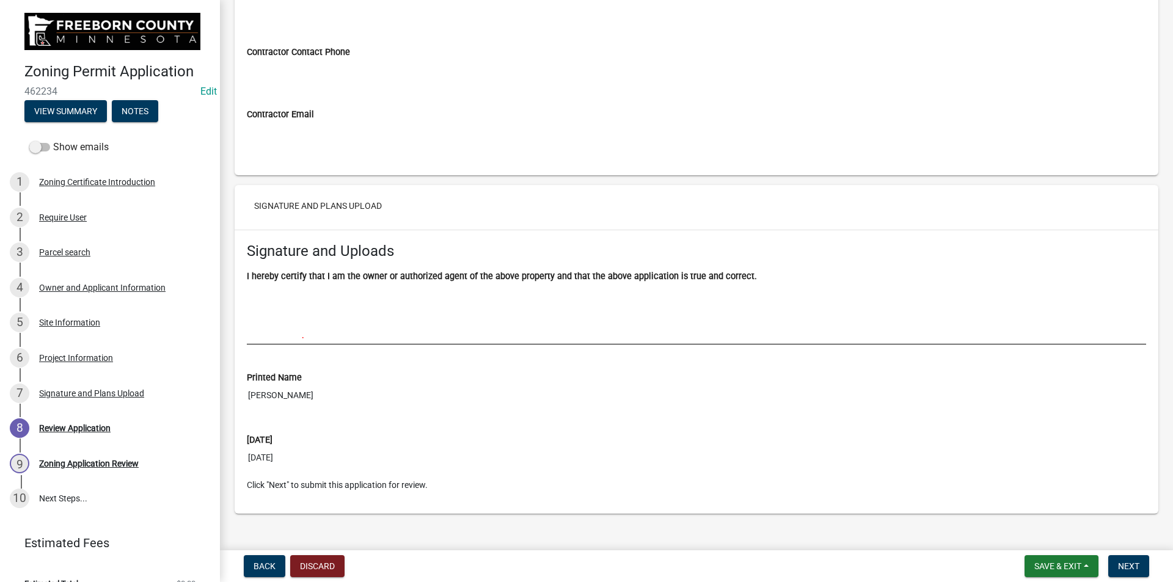
scroll to position [3594, 0]
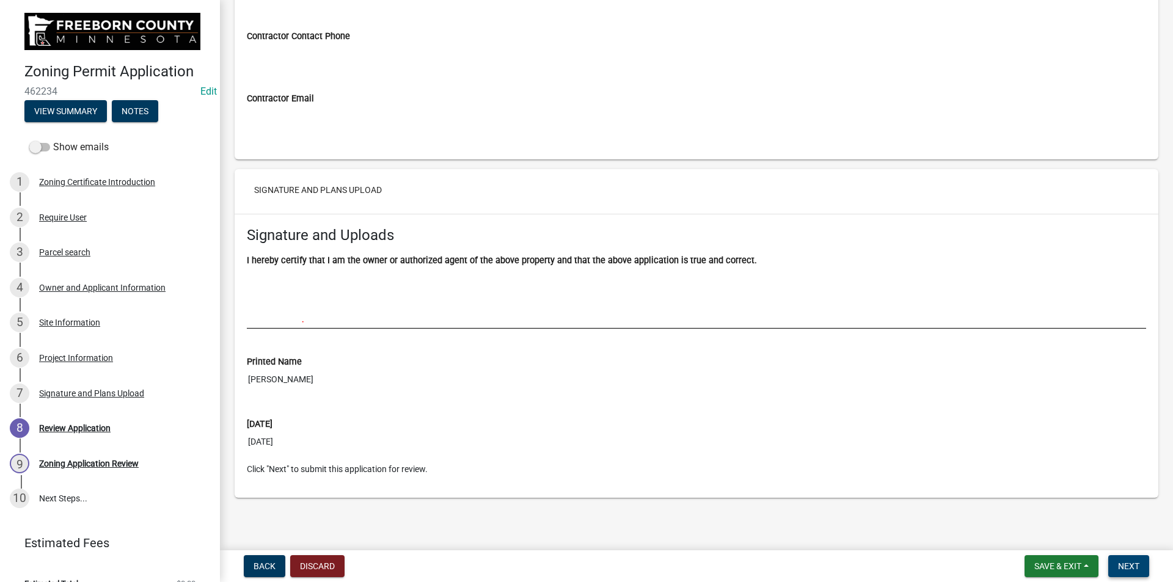
click at [1128, 565] on span "Next" at bounding box center [1128, 567] width 21 height 10
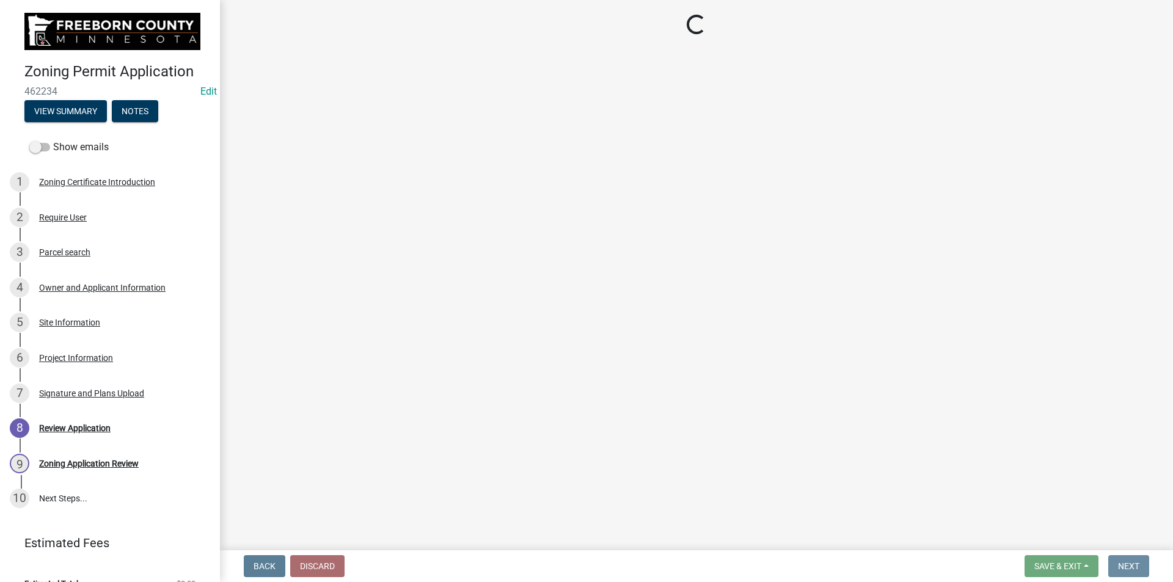
scroll to position [0, 0]
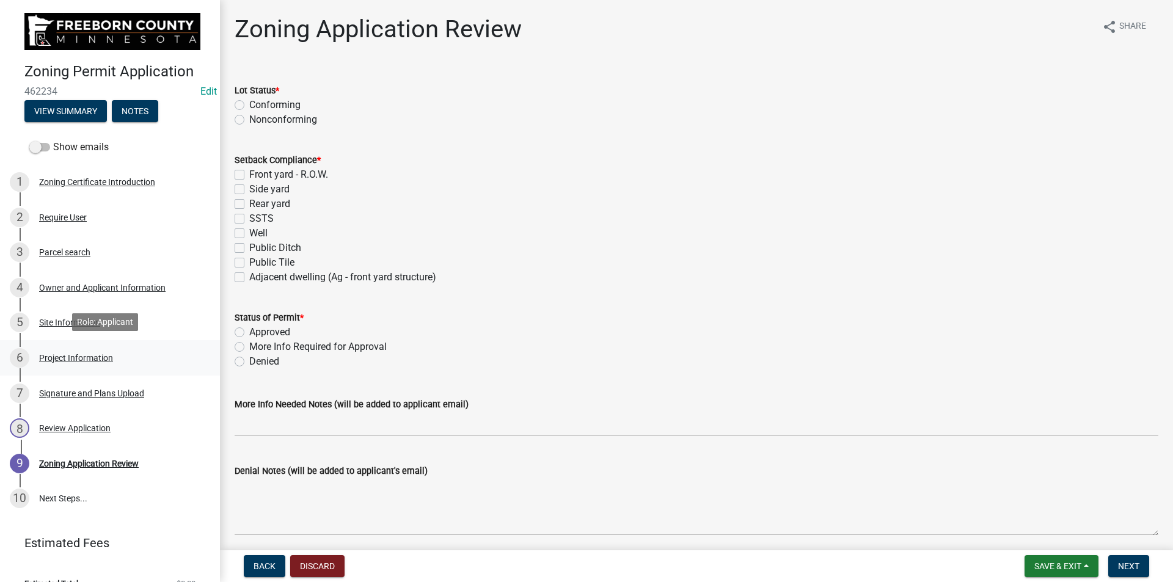
click at [67, 358] on div "Project Information" at bounding box center [76, 358] width 74 height 9
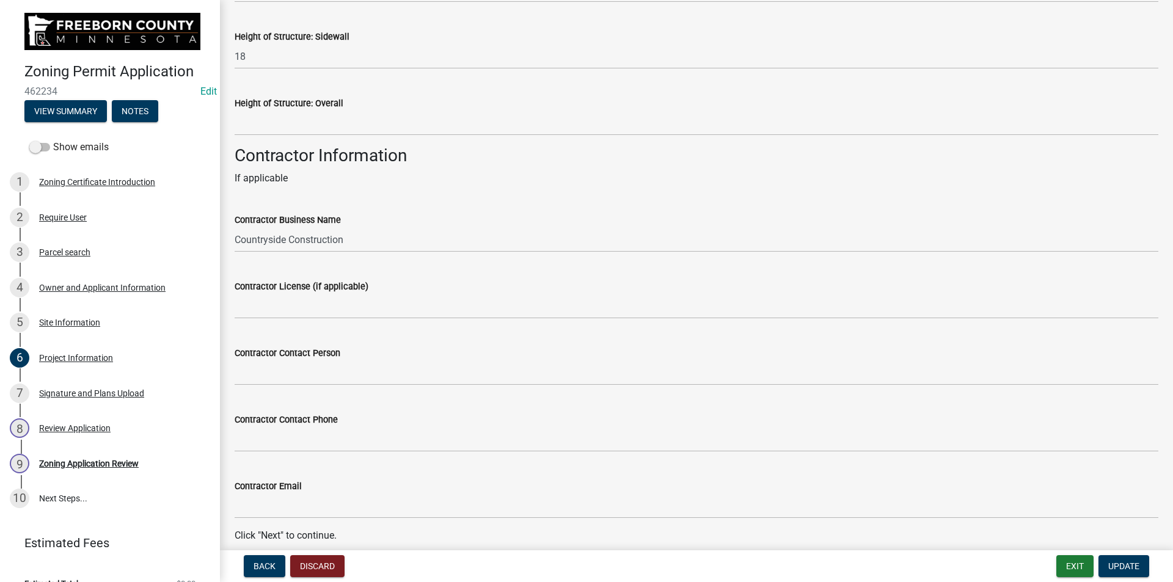
scroll to position [1723, 0]
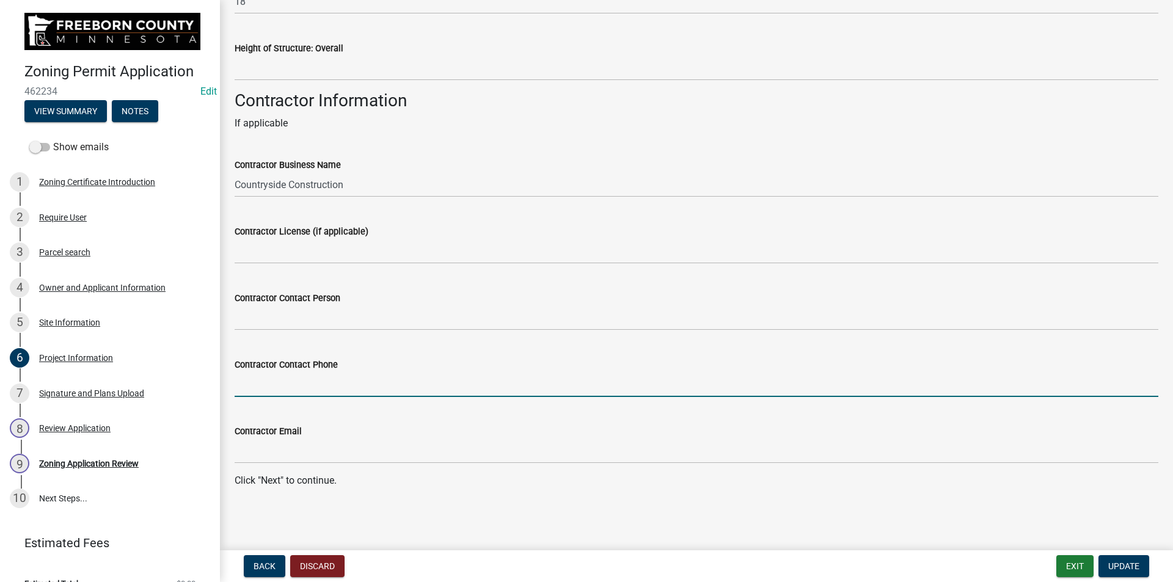
click at [318, 383] on input "Contractor Contact Phone" at bounding box center [697, 384] width 924 height 25
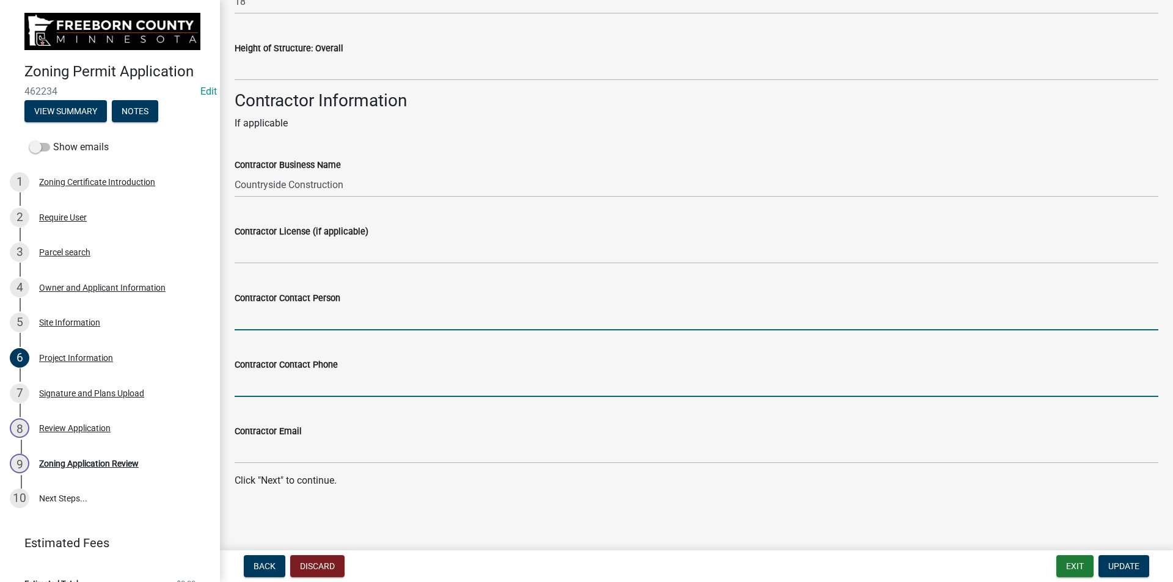
click at [392, 312] on input "Contractor Contact Person" at bounding box center [697, 318] width 924 height 25
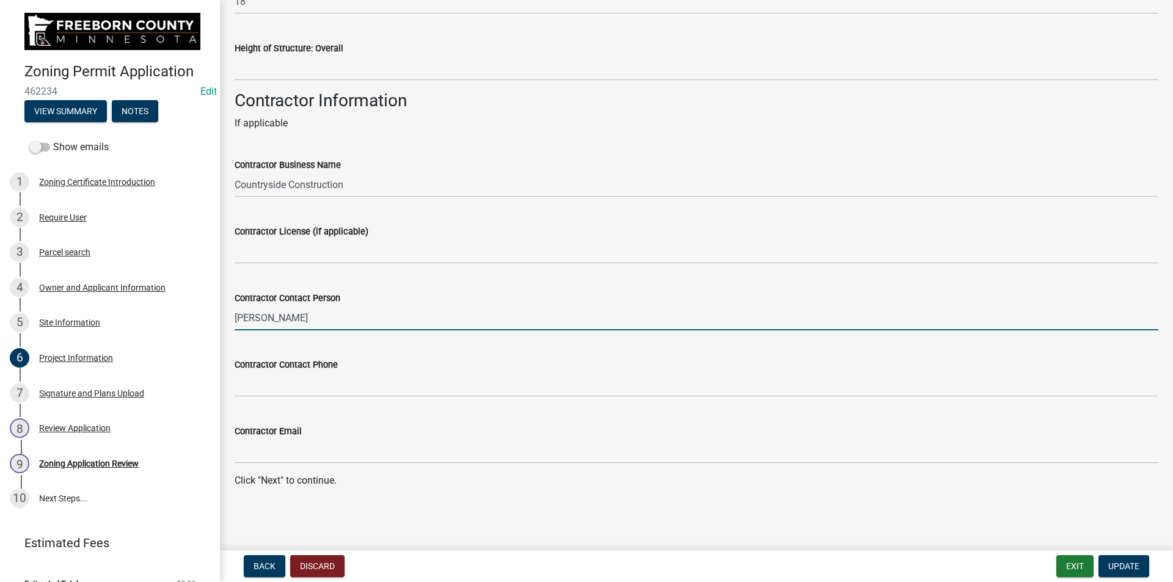
type input "[PERSON_NAME]"
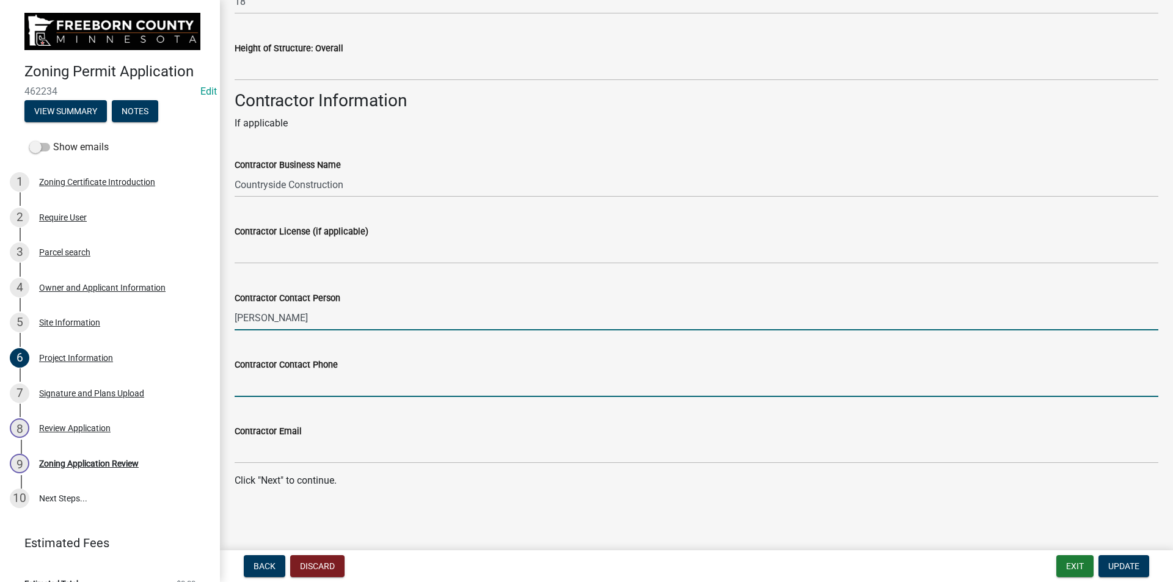
click at [364, 393] on input "Contractor Contact Phone" at bounding box center [697, 384] width 924 height 25
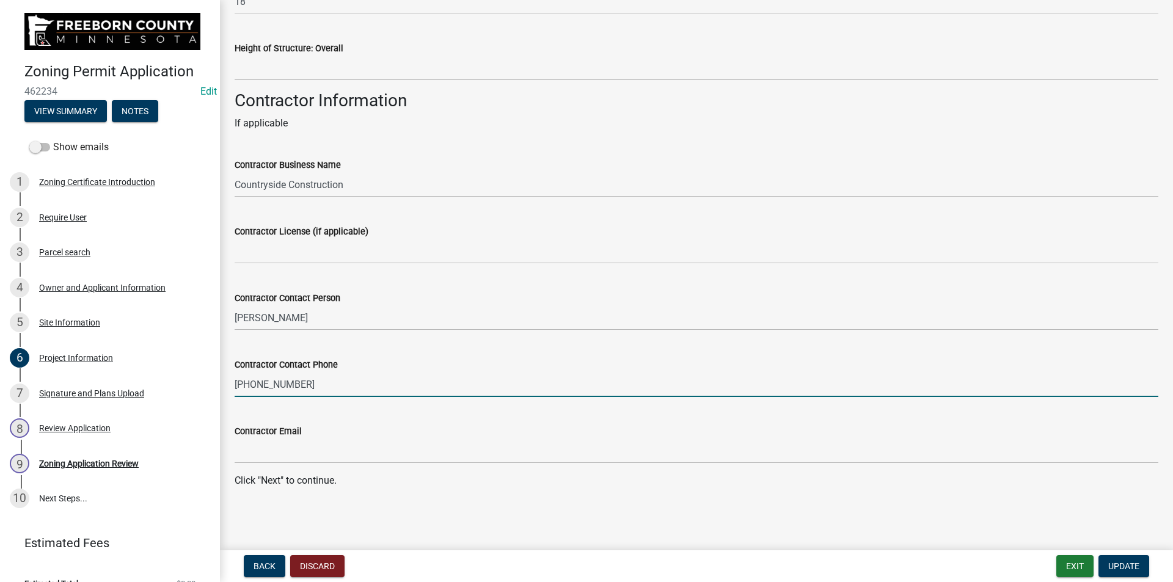
type input "[PHONE_NUMBER]"
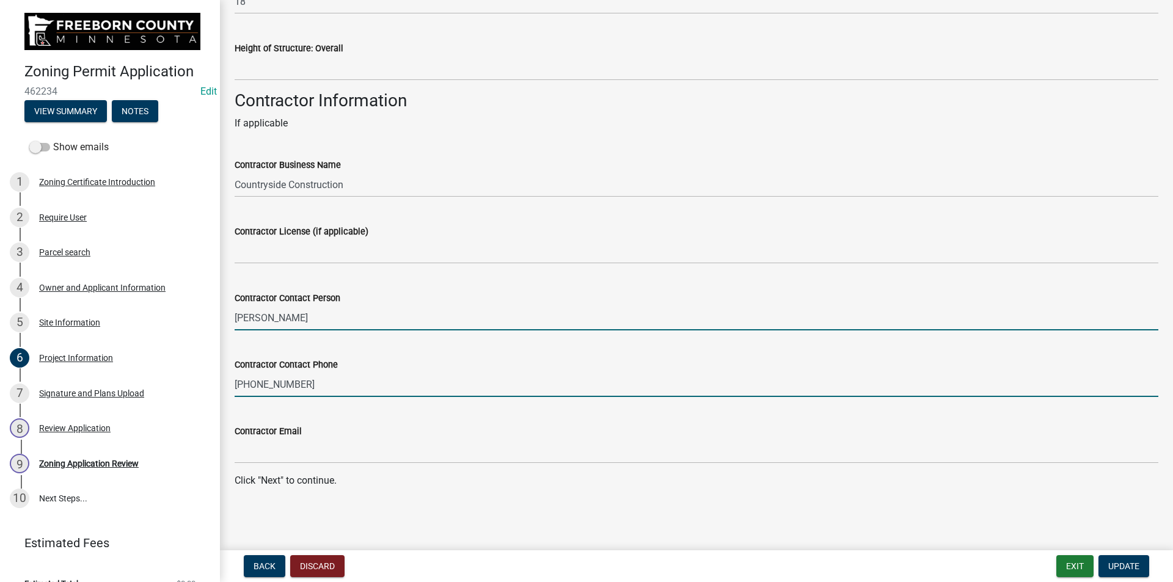
click at [321, 323] on input "[PERSON_NAME]" at bounding box center [697, 318] width 924 height 25
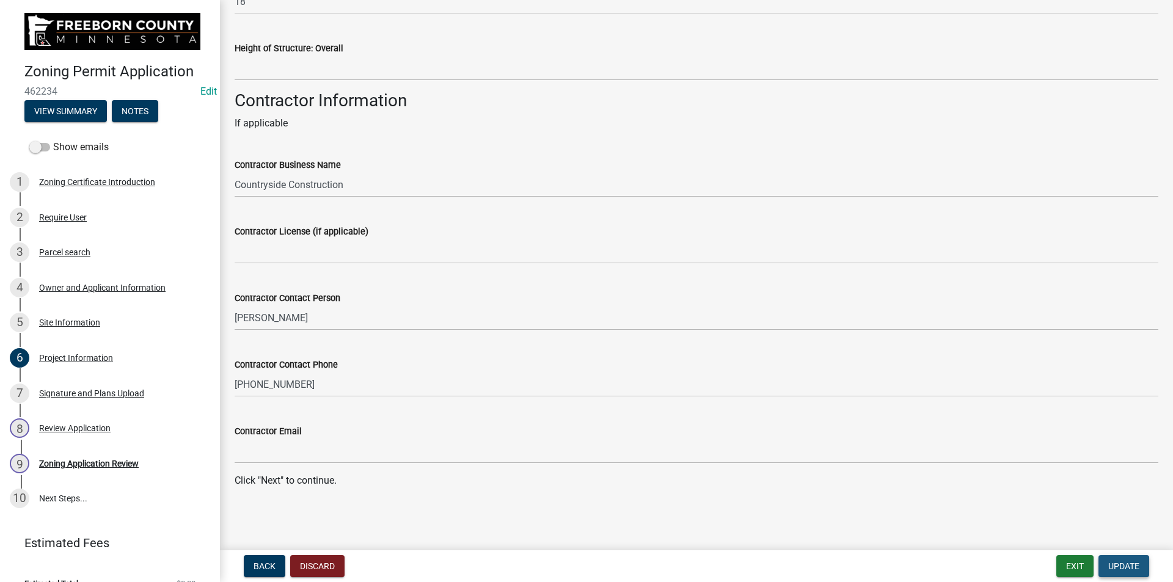
click at [1122, 562] on span "Update" at bounding box center [1124, 567] width 31 height 10
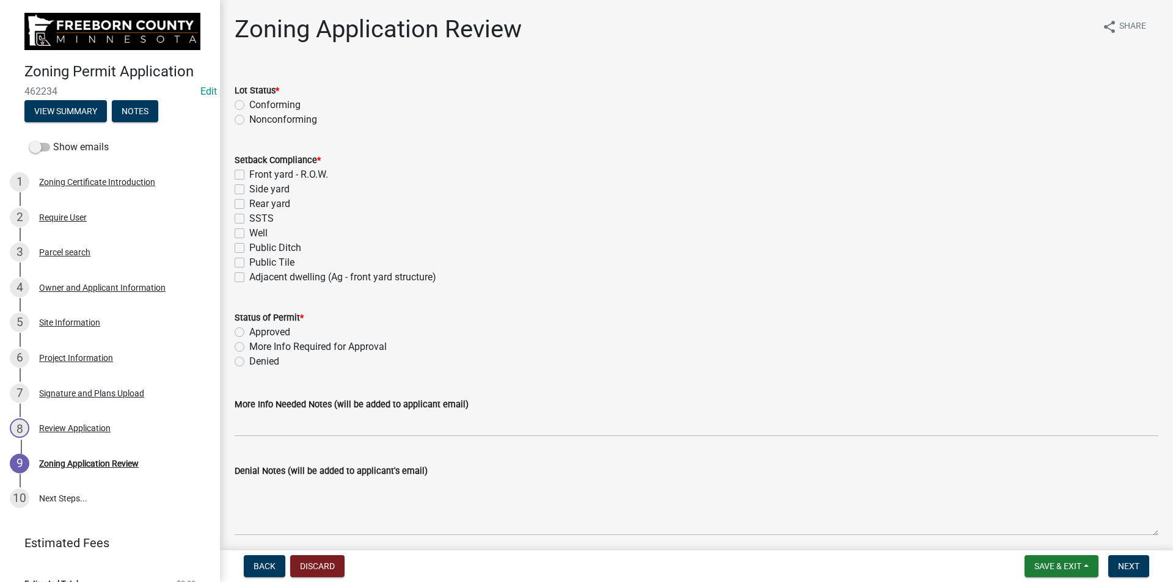
click at [249, 105] on label "Conforming" at bounding box center [274, 105] width 51 height 15
click at [249, 105] on input "Conforming" at bounding box center [253, 102] width 8 height 8
radio input "true"
click at [249, 174] on label "Front yard - R.O.W." at bounding box center [288, 174] width 79 height 15
click at [249, 174] on input "Front yard - R.O.W." at bounding box center [253, 171] width 8 height 8
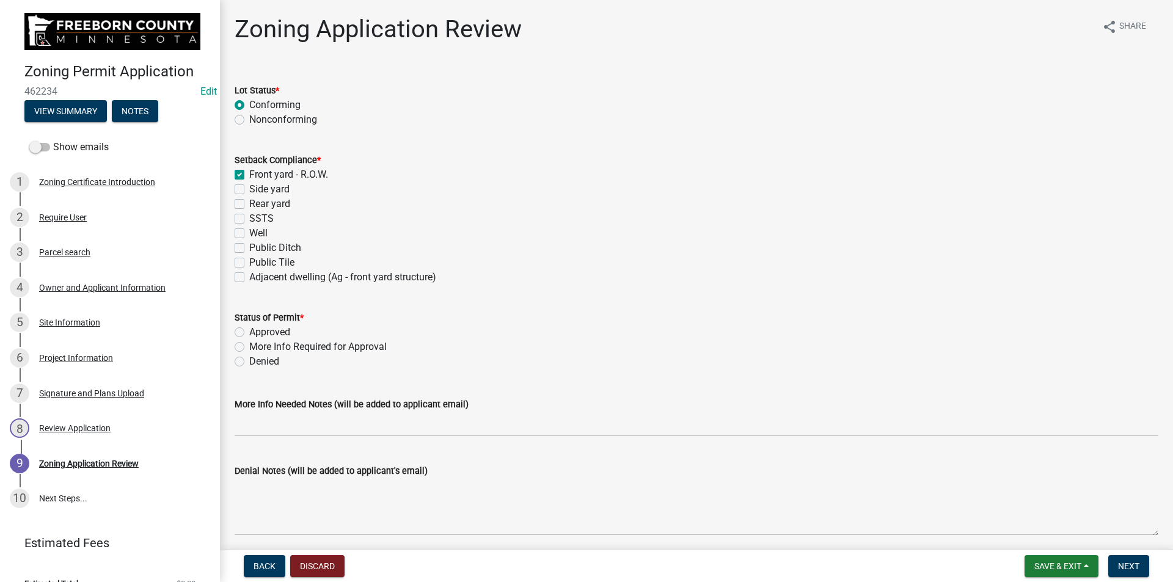
checkbox input "true"
checkbox input "false"
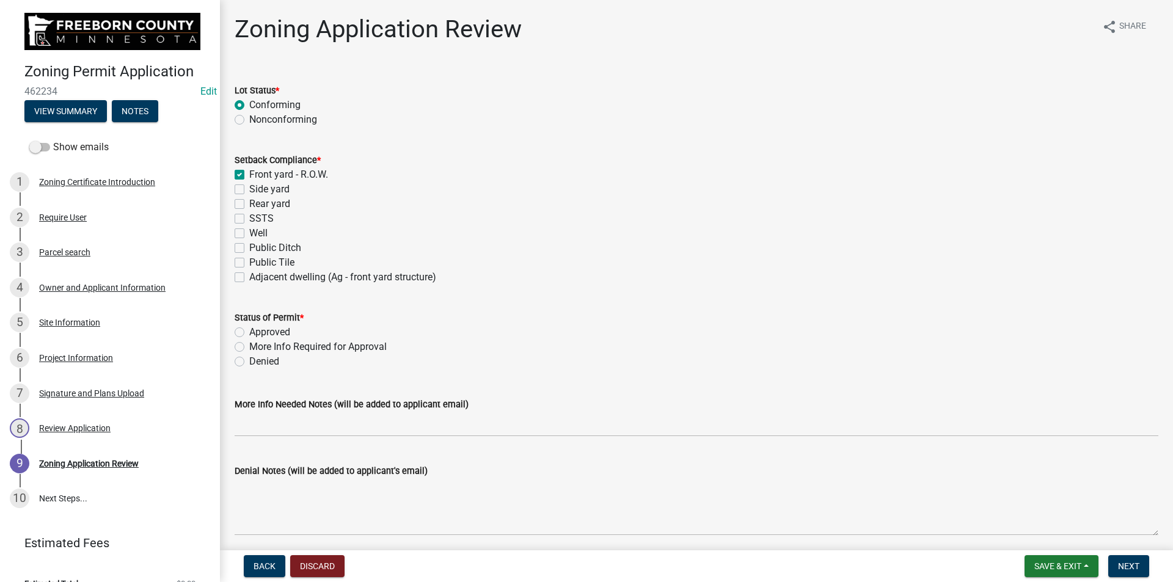
checkbox input "false"
drag, startPoint x: 240, startPoint y: 174, endPoint x: 238, endPoint y: 185, distance: 11.8
click at [249, 185] on label "Side yard" at bounding box center [269, 189] width 40 height 15
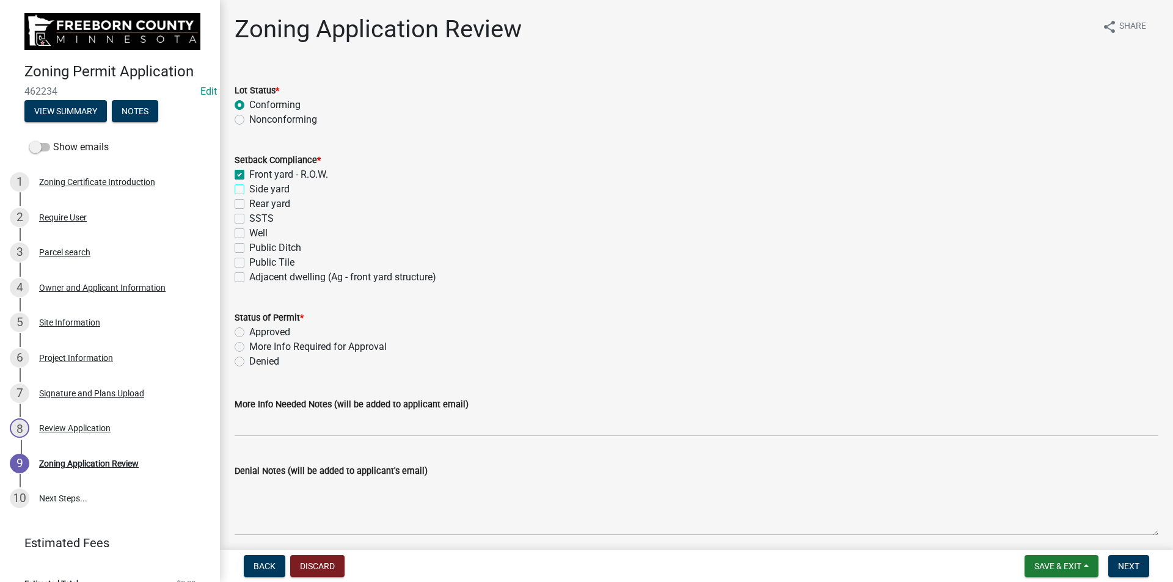
click at [249, 185] on input "Side yard" at bounding box center [253, 186] width 8 height 8
checkbox input "true"
checkbox input "false"
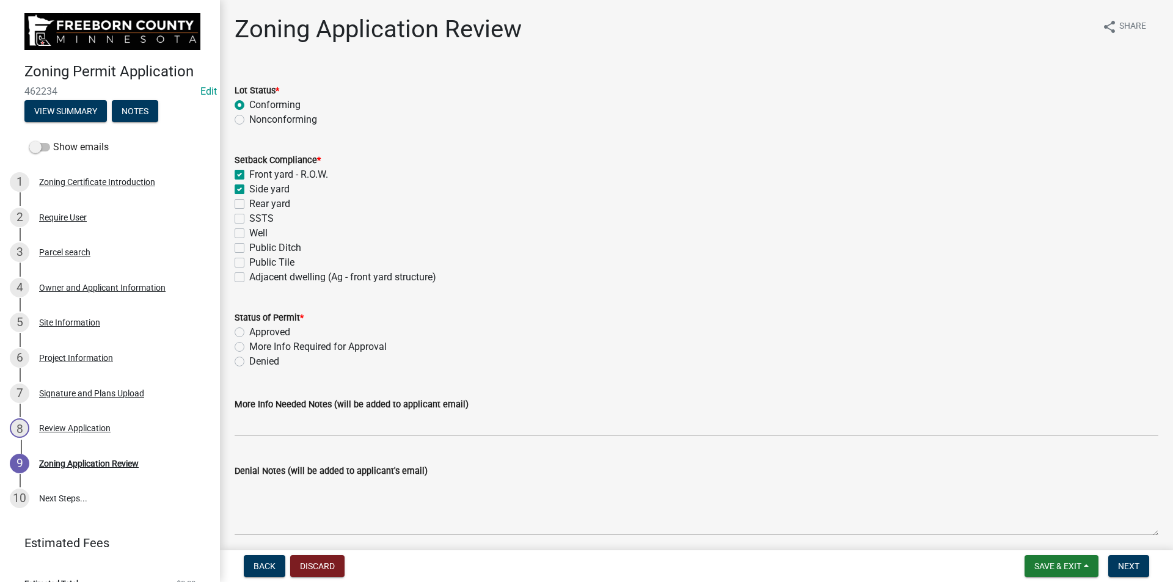
checkbox input "false"
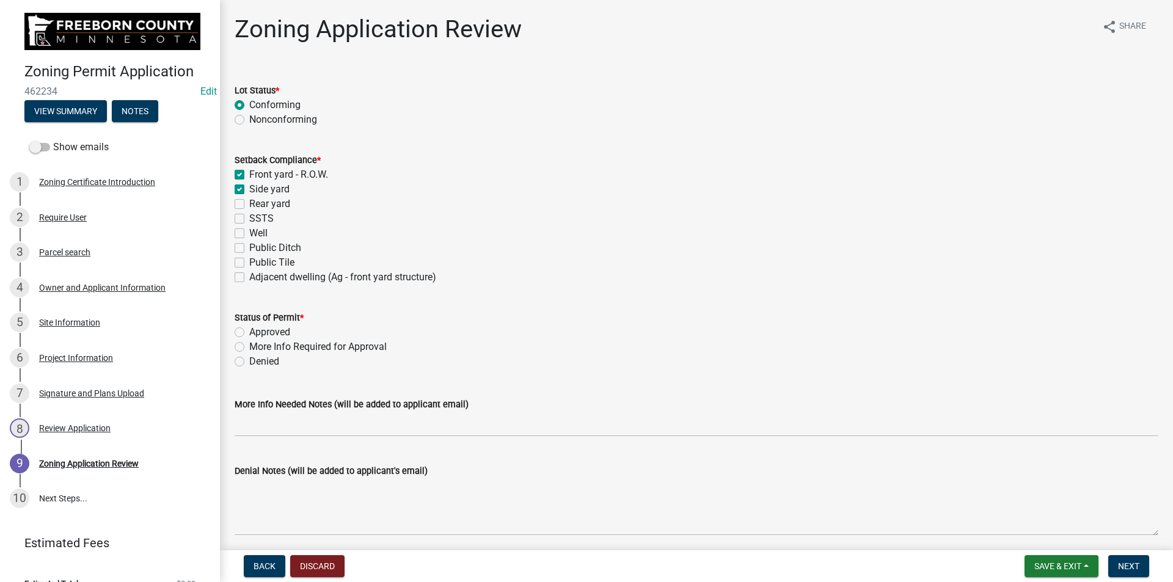
click at [249, 188] on label "Side yard" at bounding box center [269, 189] width 40 height 15
click at [249, 188] on input "Side yard" at bounding box center [253, 186] width 8 height 8
checkbox input "false"
checkbox input "true"
checkbox input "false"
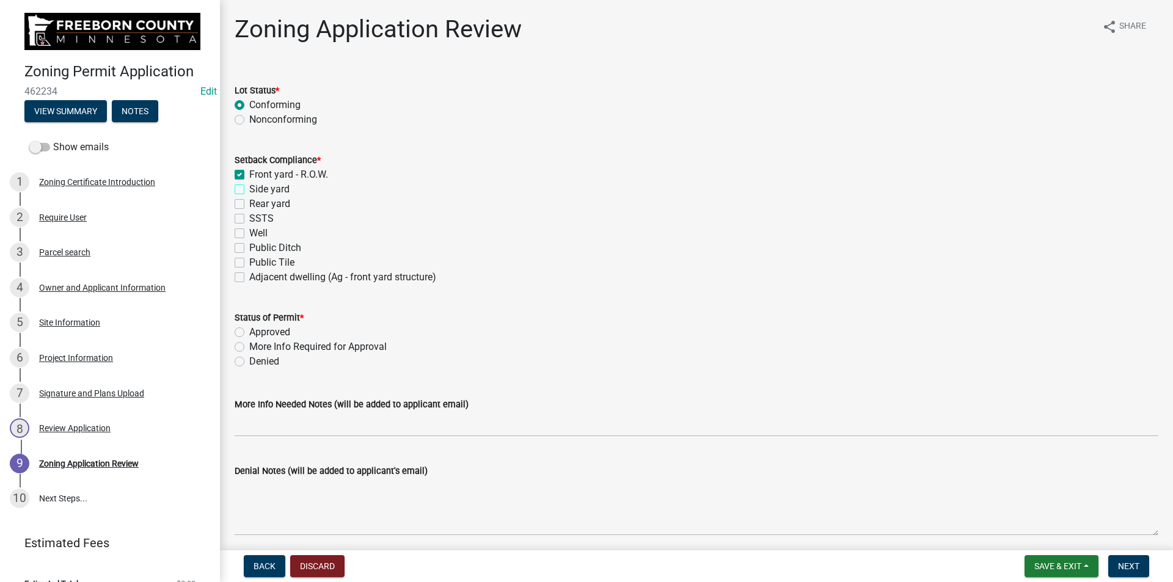
checkbox input "false"
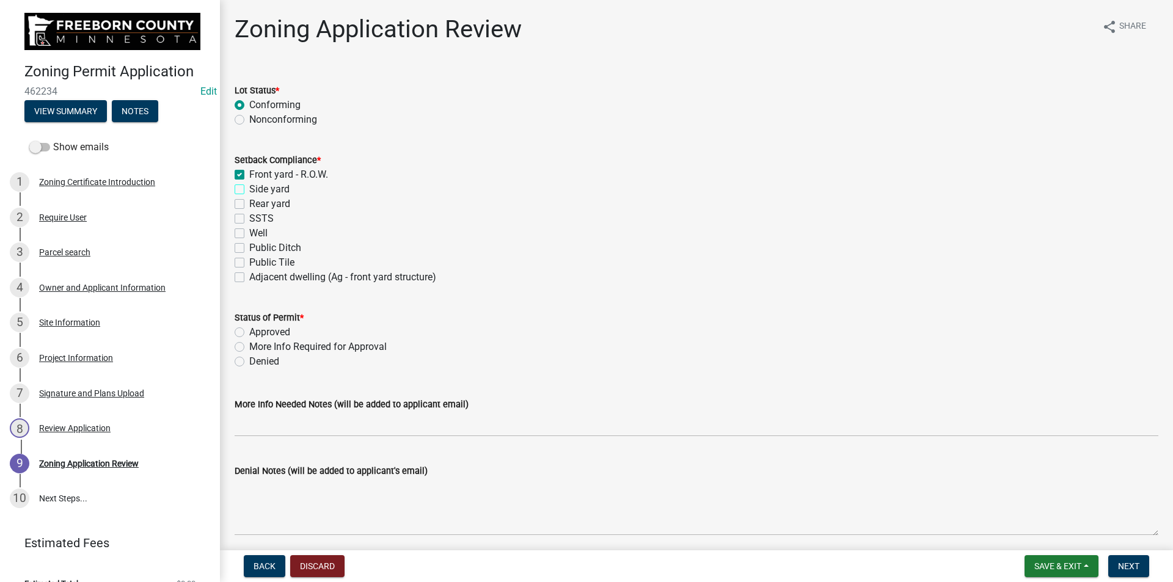
checkbox input "false"
click at [249, 188] on label "Side yard" at bounding box center [269, 189] width 40 height 15
click at [249, 188] on input "Side yard" at bounding box center [253, 186] width 8 height 8
checkbox input "true"
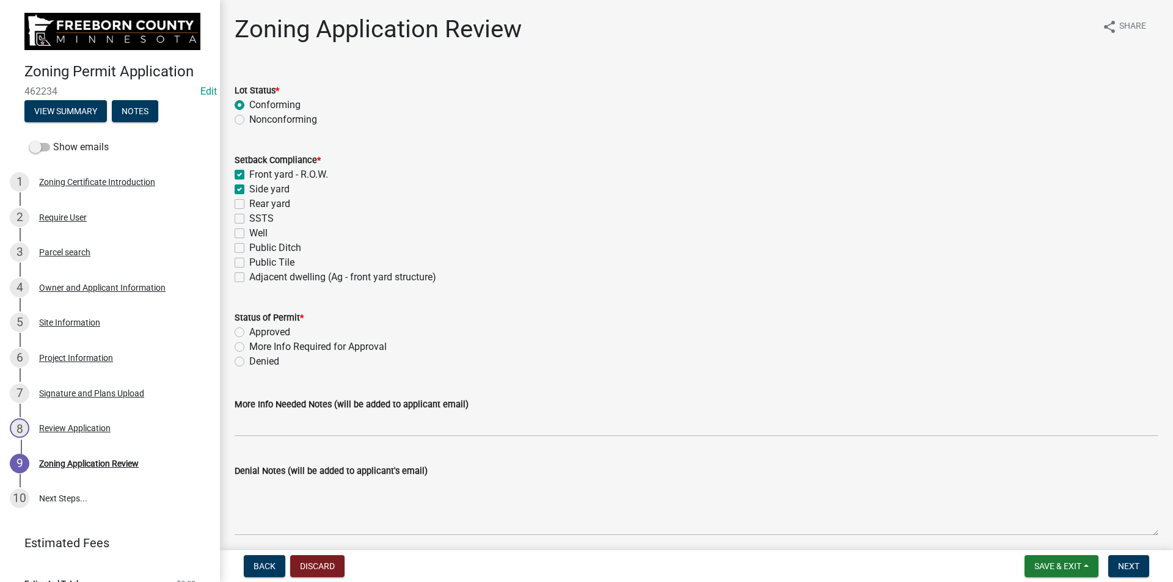
checkbox input "true"
checkbox input "false"
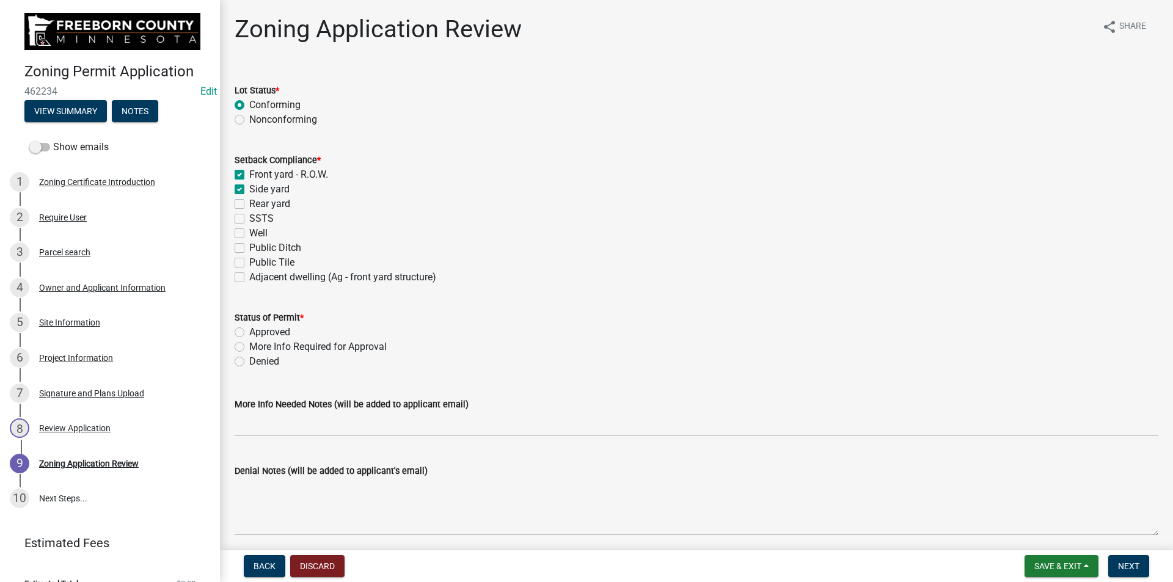
checkbox input "false"
click at [249, 202] on label "Rear yard" at bounding box center [269, 204] width 41 height 15
click at [249, 202] on input "Rear yard" at bounding box center [253, 201] width 8 height 8
checkbox input "true"
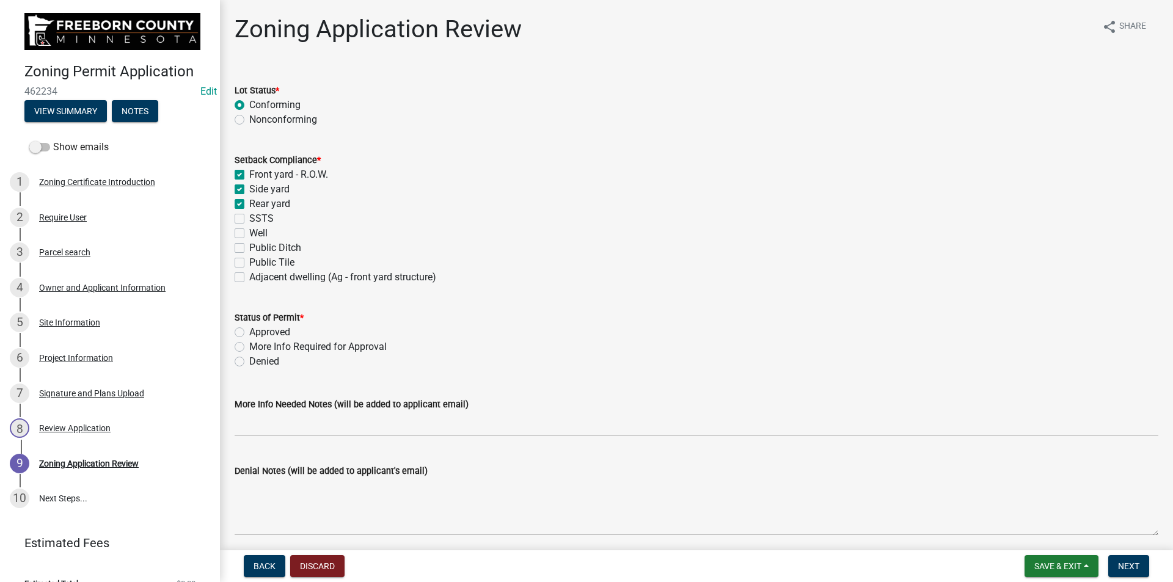
checkbox input "true"
checkbox input "false"
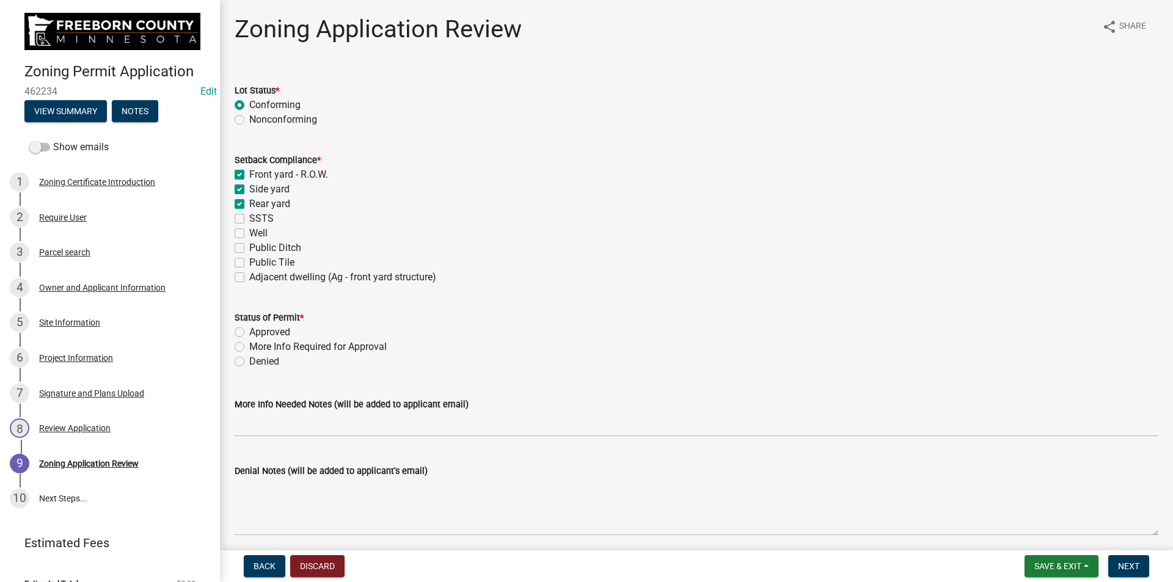
checkbox input "false"
click at [249, 219] on label "SSTS" at bounding box center [261, 218] width 24 height 15
click at [249, 219] on input "SSTS" at bounding box center [253, 215] width 8 height 8
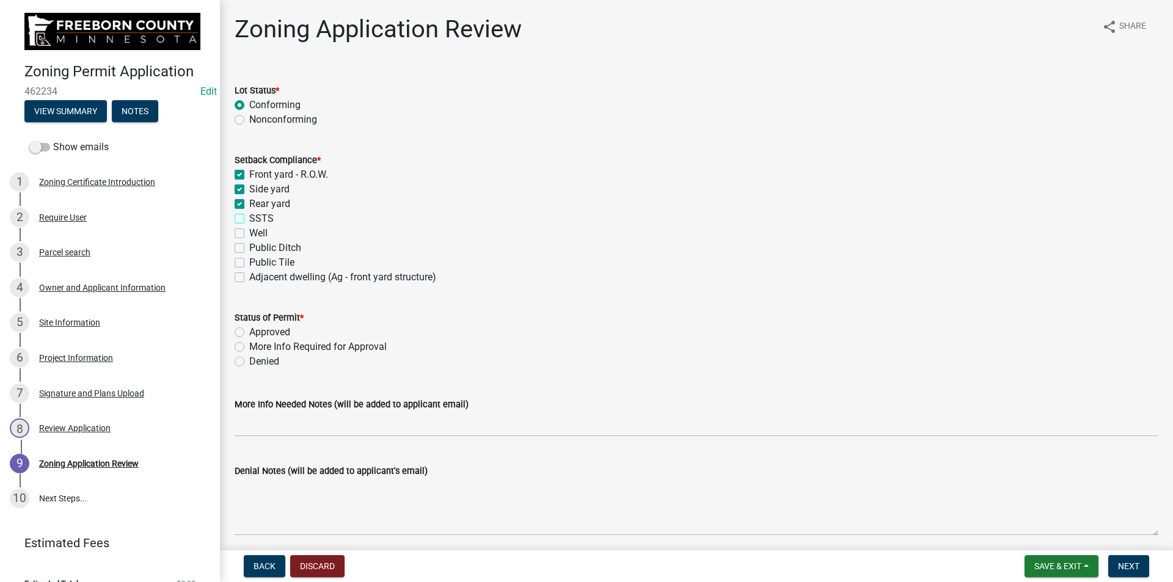
checkbox input "true"
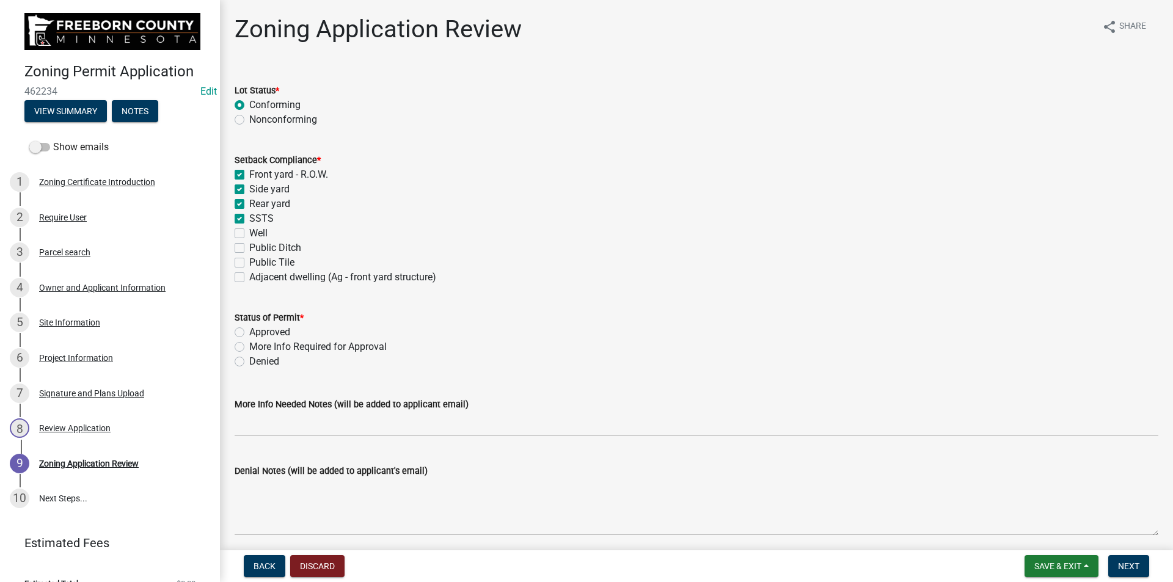
checkbox input "false"
click at [249, 235] on label "Well" at bounding box center [258, 233] width 18 height 15
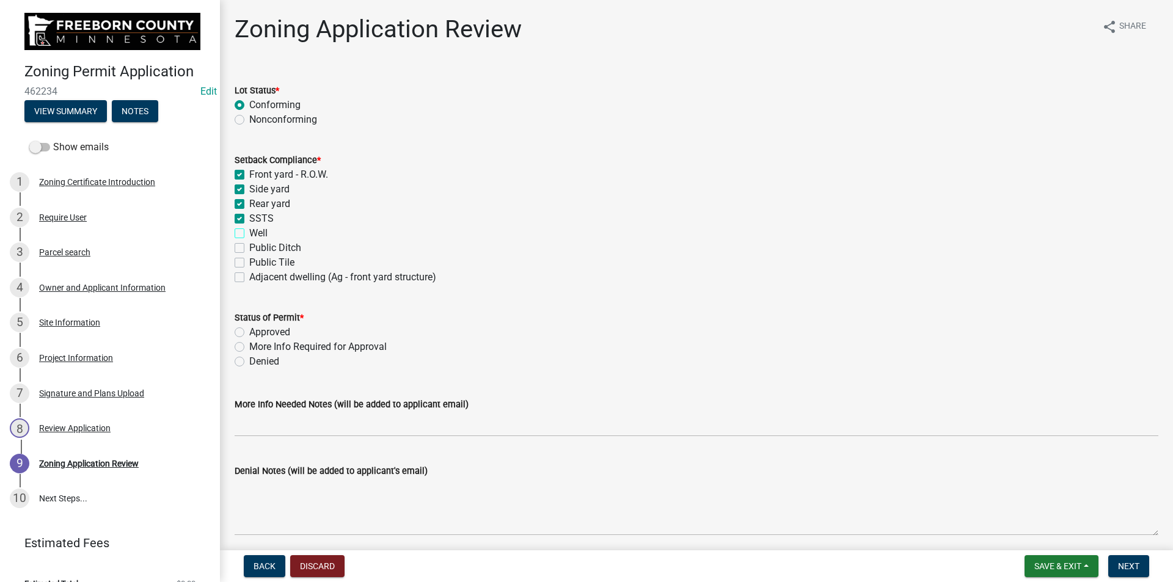
click at [249, 234] on input "Well" at bounding box center [253, 230] width 8 height 8
checkbox input "true"
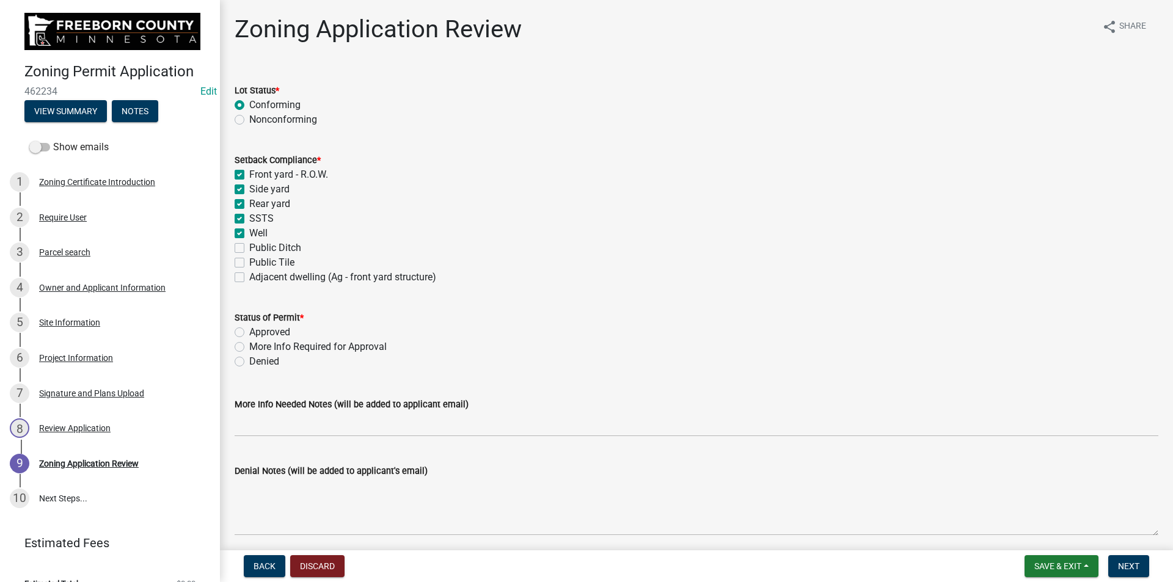
checkbox input "true"
checkbox input "false"
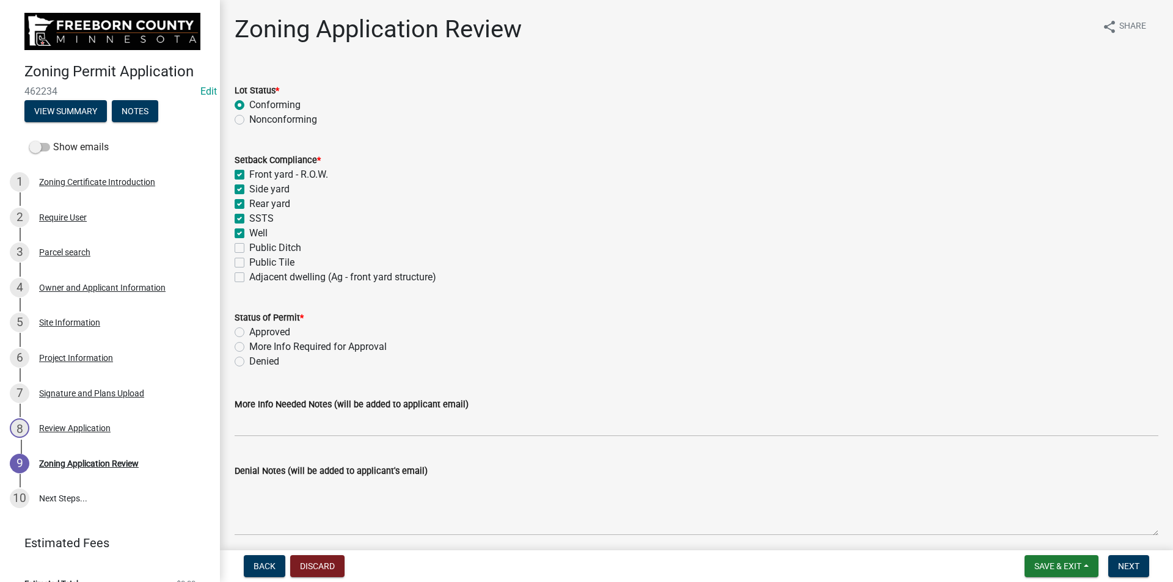
click at [239, 254] on div "Public Ditch" at bounding box center [697, 248] width 924 height 15
click at [249, 267] on label "Public Tile" at bounding box center [271, 262] width 45 height 15
click at [249, 263] on input "Public Tile" at bounding box center [253, 259] width 8 height 8
checkbox input "true"
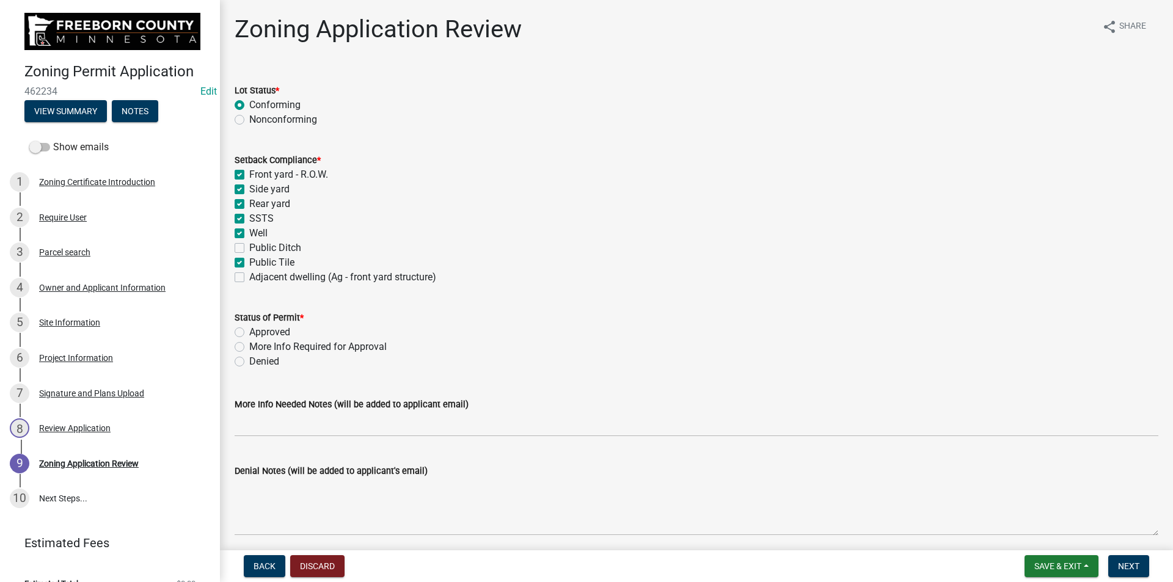
checkbox input "true"
checkbox input "false"
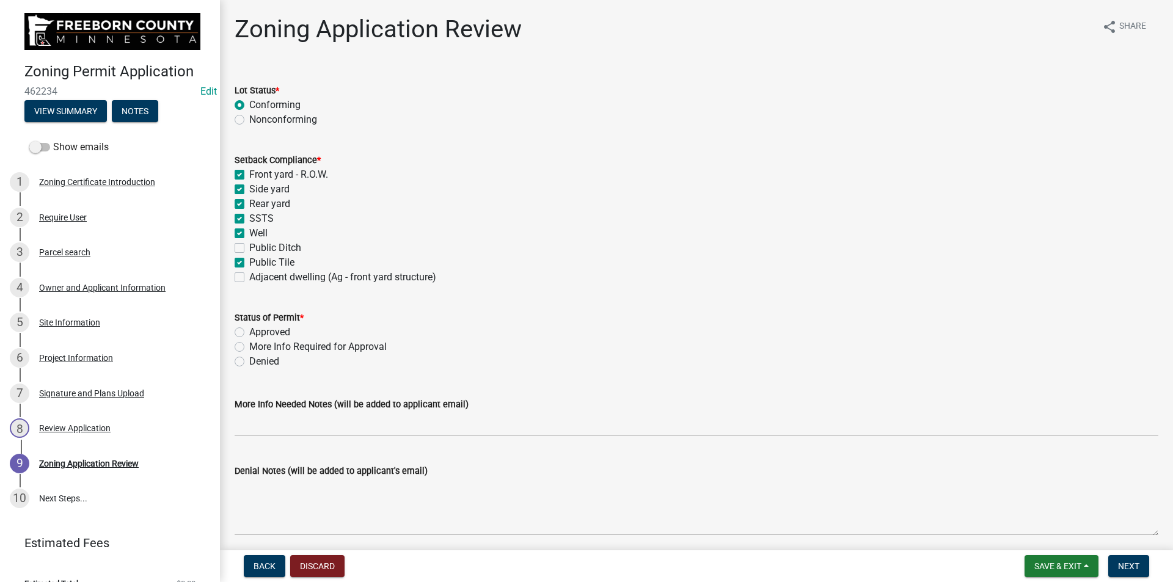
checkbox input "true"
checkbox input "false"
click at [249, 250] on label "Public Ditch" at bounding box center [275, 248] width 52 height 15
click at [249, 249] on input "Public Ditch" at bounding box center [253, 245] width 8 height 8
checkbox input "true"
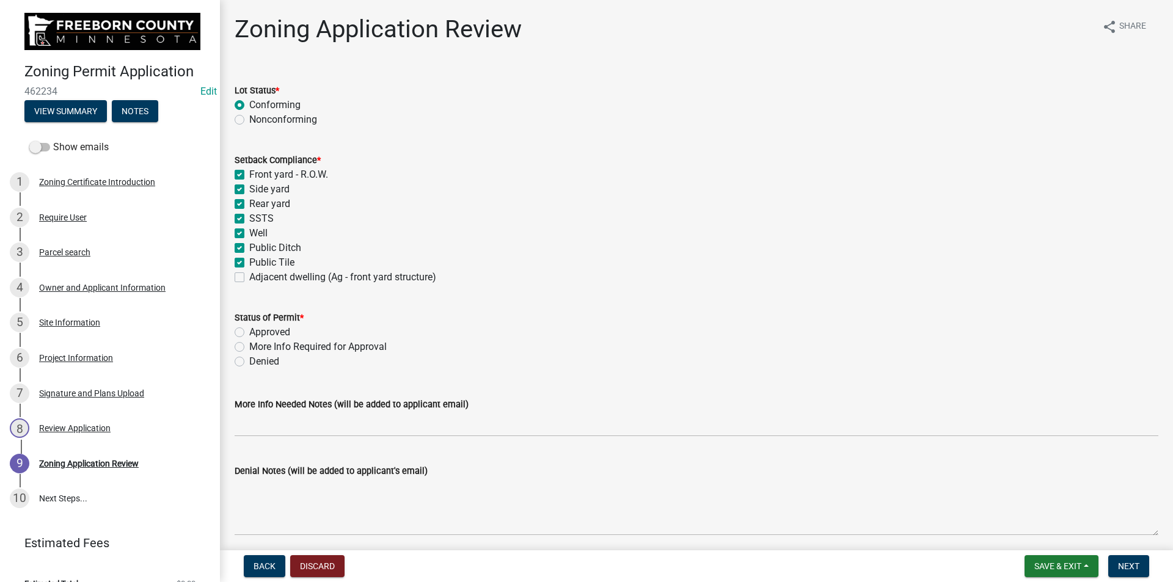
checkbox input "true"
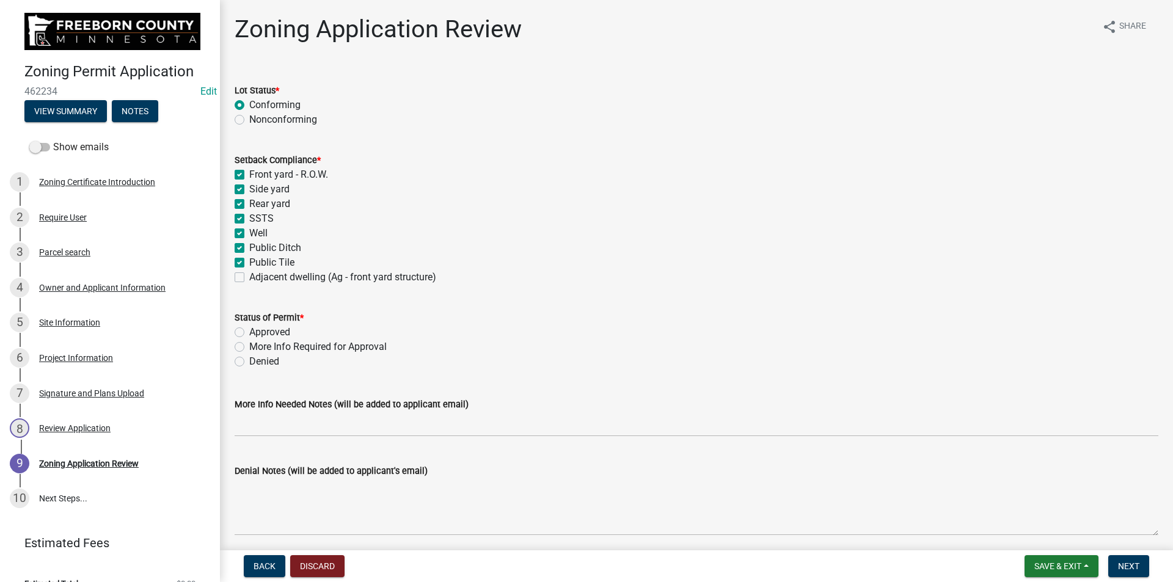
checkbox input "true"
click at [249, 275] on label "Adjacent dwelling (Ag - front yard structure)" at bounding box center [342, 277] width 187 height 15
click at [249, 275] on input "Adjacent dwelling (Ag - front yard structure)" at bounding box center [253, 274] width 8 height 8
checkbox input "true"
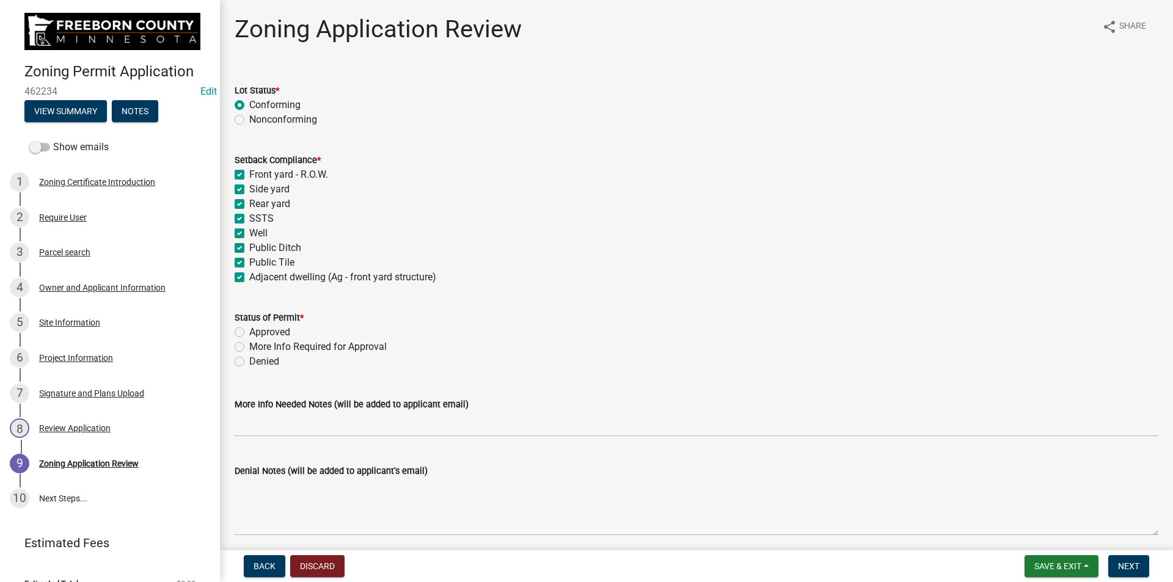
checkbox input "true"
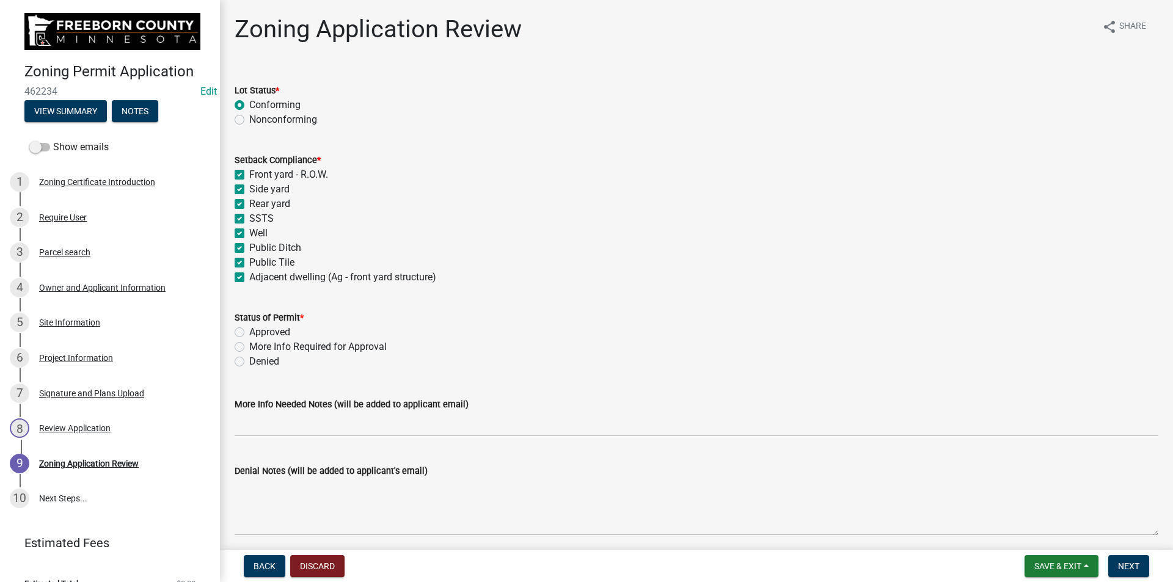
checkbox input "true"
click at [249, 332] on label "Approved" at bounding box center [269, 332] width 41 height 15
click at [249, 332] on input "Approved" at bounding box center [253, 329] width 8 height 8
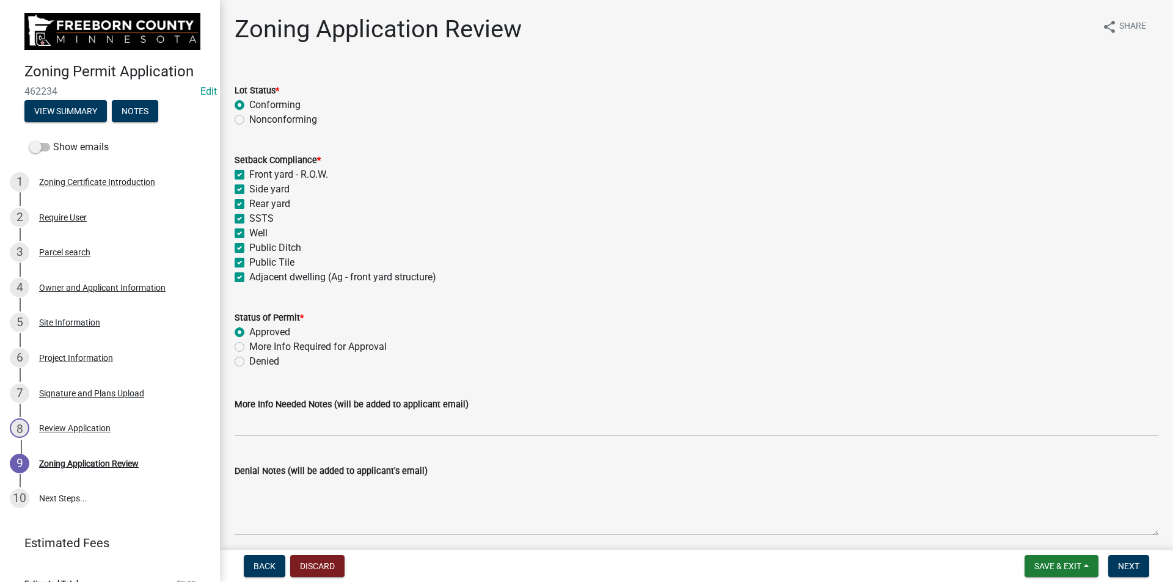
radio input "true"
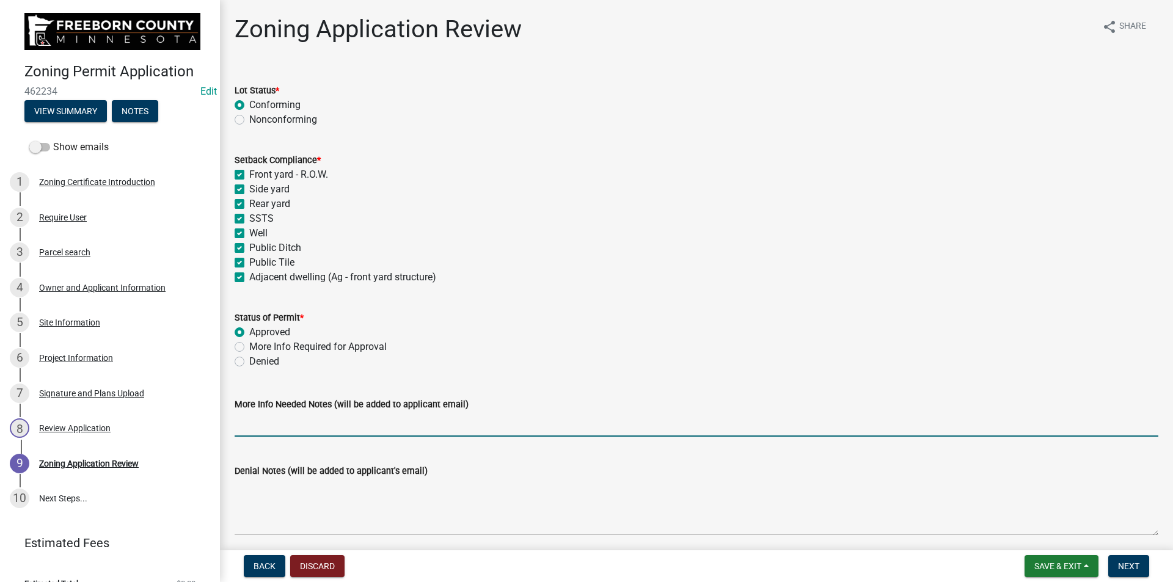
click at [445, 422] on input "More Info Needed Notes (will be added to applicant email)" at bounding box center [697, 424] width 924 height 25
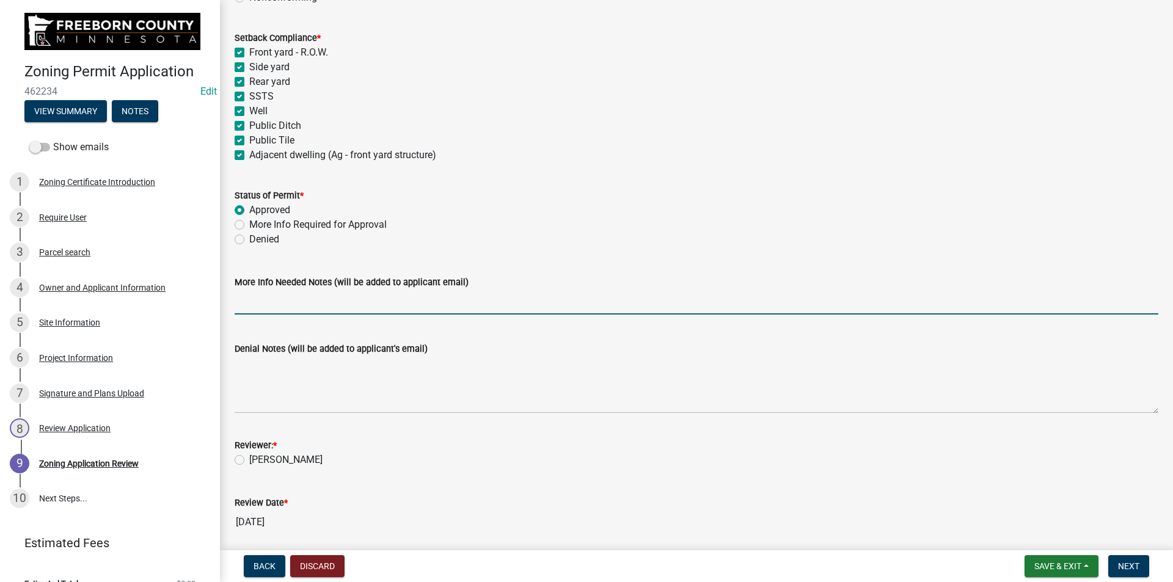
scroll to position [244, 0]
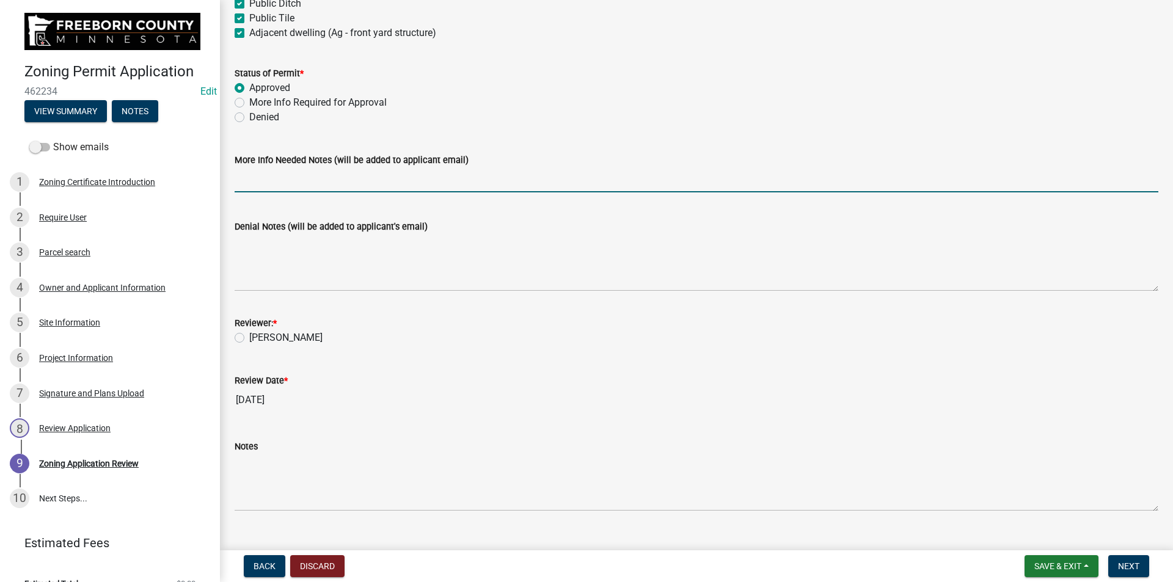
click at [249, 338] on label "[PERSON_NAME]" at bounding box center [285, 338] width 73 height 15
click at [249, 338] on input "[PERSON_NAME]" at bounding box center [253, 335] width 8 height 8
radio input "true"
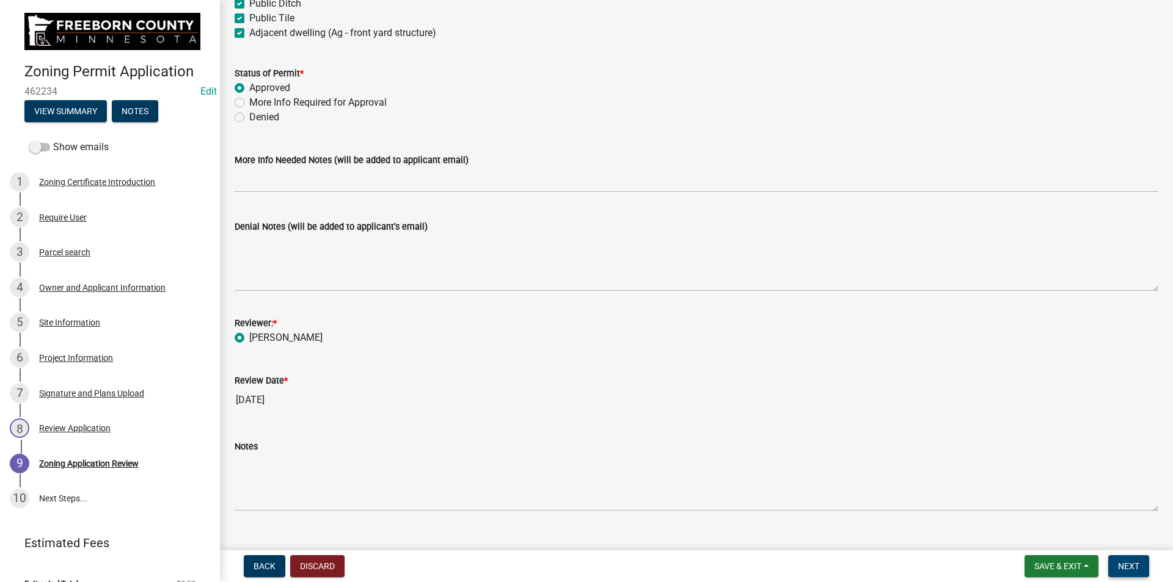
click at [1132, 577] on button "Next" at bounding box center [1129, 567] width 41 height 22
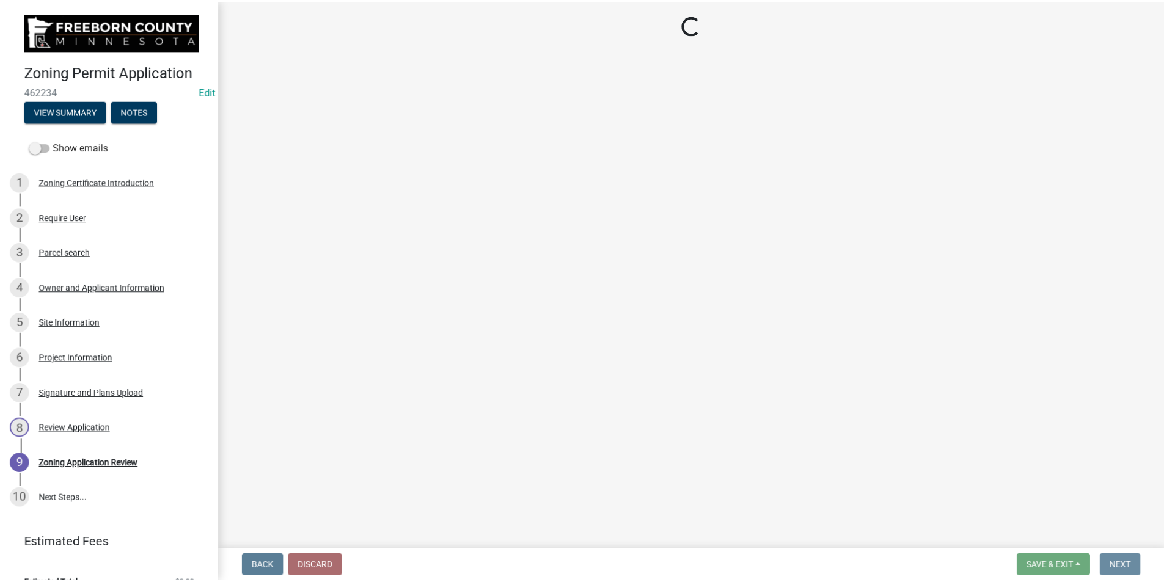
scroll to position [0, 0]
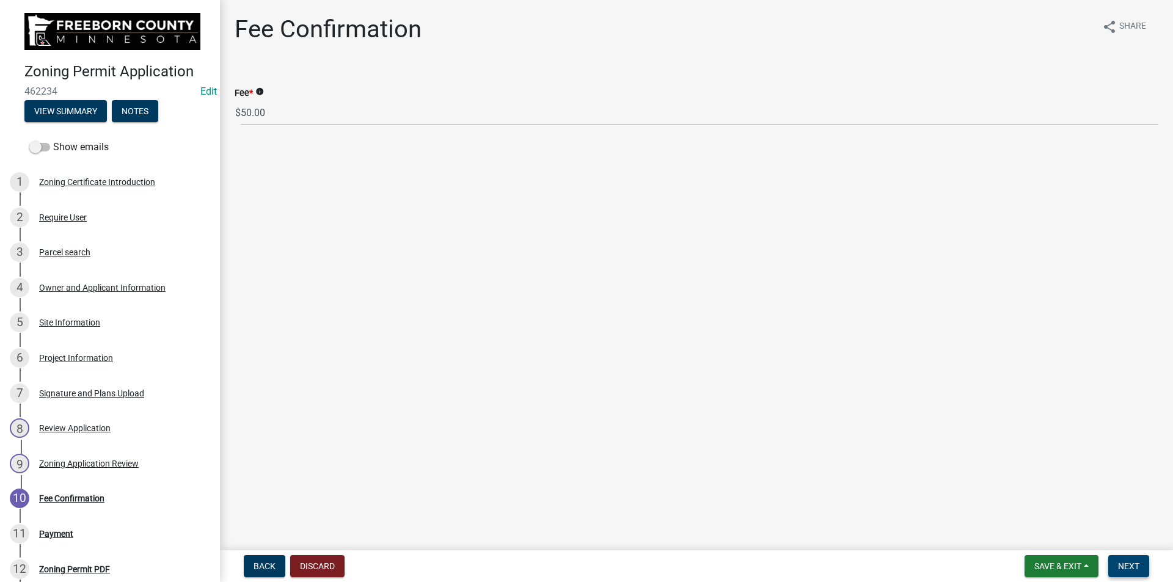
click at [1123, 560] on button "Next" at bounding box center [1129, 567] width 41 height 22
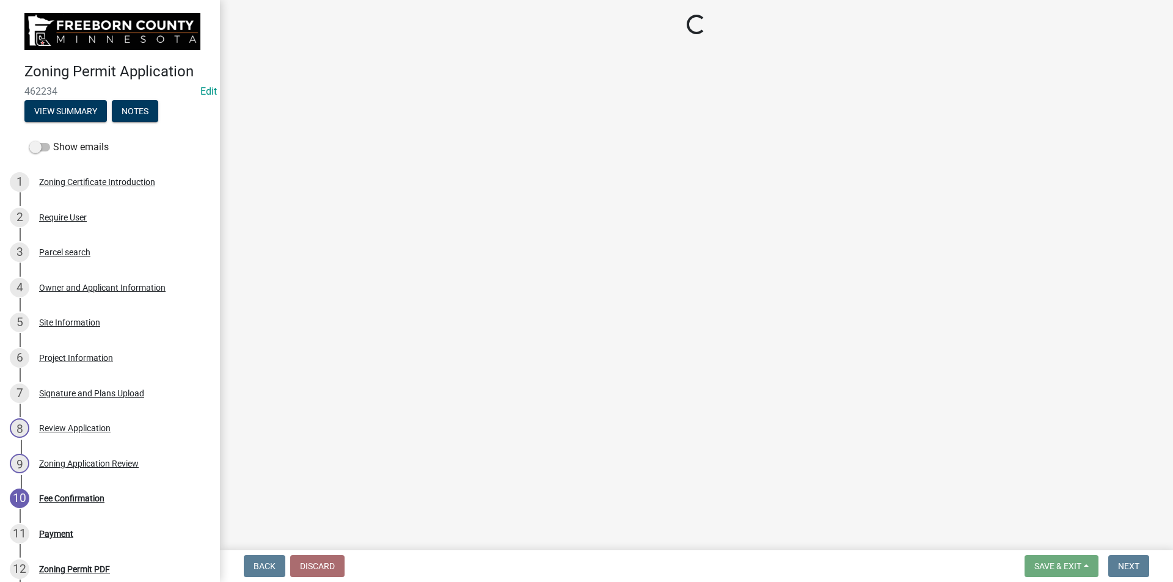
select select "3: 3"
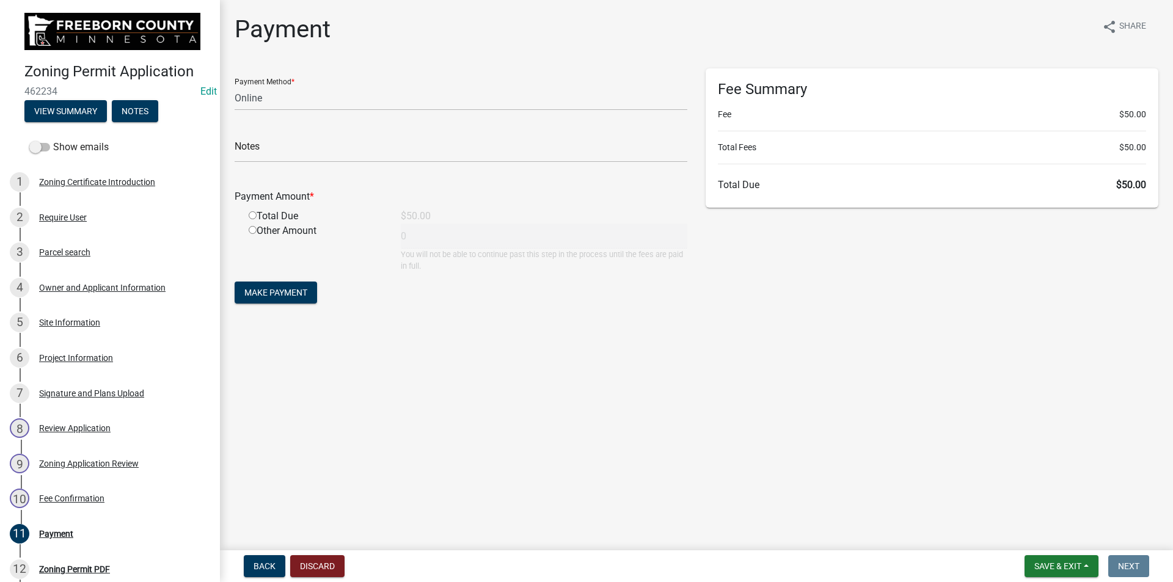
click at [254, 215] on input "radio" at bounding box center [253, 215] width 8 height 8
radio input "true"
type input "50"
click at [350, 104] on select "Credit Card POS Check Cash Online" at bounding box center [461, 98] width 453 height 25
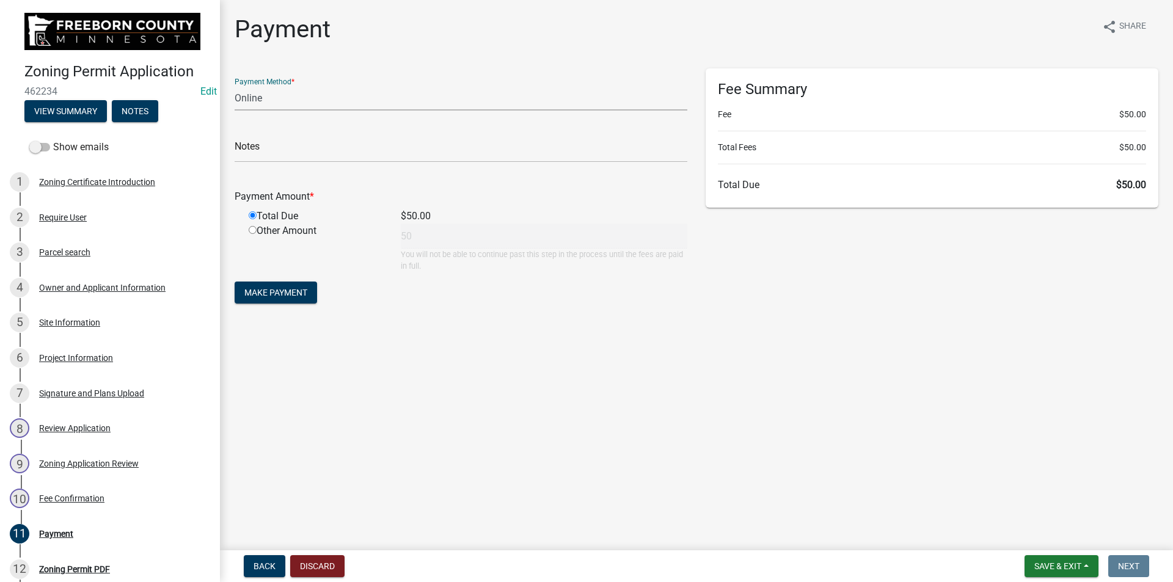
click at [350, 104] on select "Credit Card POS Check Cash Online" at bounding box center [461, 98] width 453 height 25
select select "2: 1"
click at [235, 86] on select "Credit Card POS Check Cash Online" at bounding box center [461, 98] width 453 height 25
click at [293, 153] on input "text" at bounding box center [461, 150] width 453 height 25
click at [628, 403] on main "Payment share Share Payment Method * Credit Card POS Check Cash Online Notes Pa…" at bounding box center [696, 273] width 953 height 546
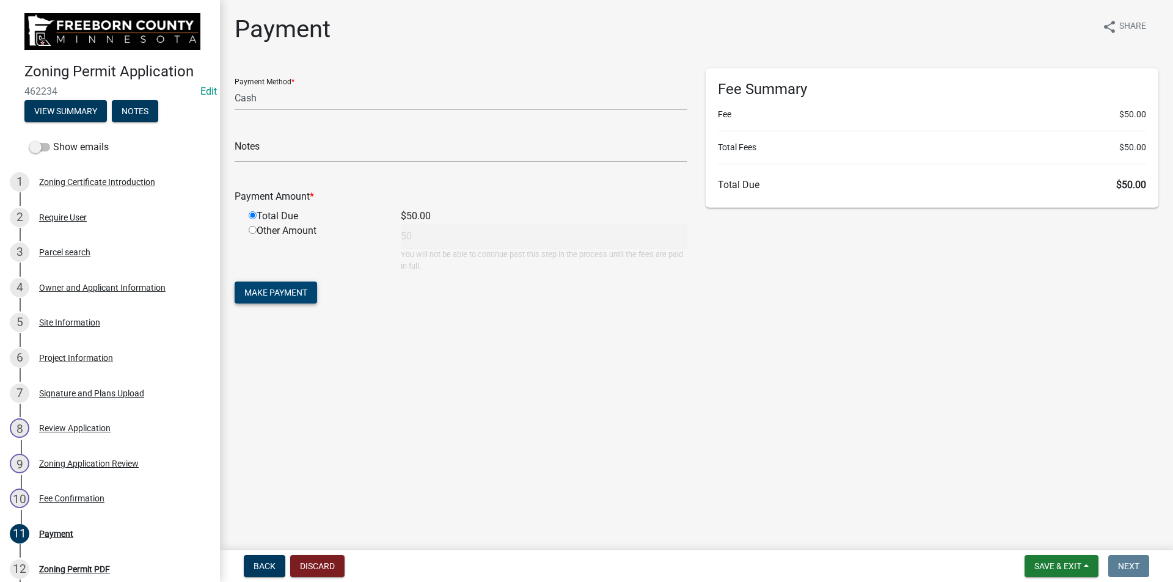
click at [291, 295] on span "Make Payment" at bounding box center [275, 293] width 63 height 10
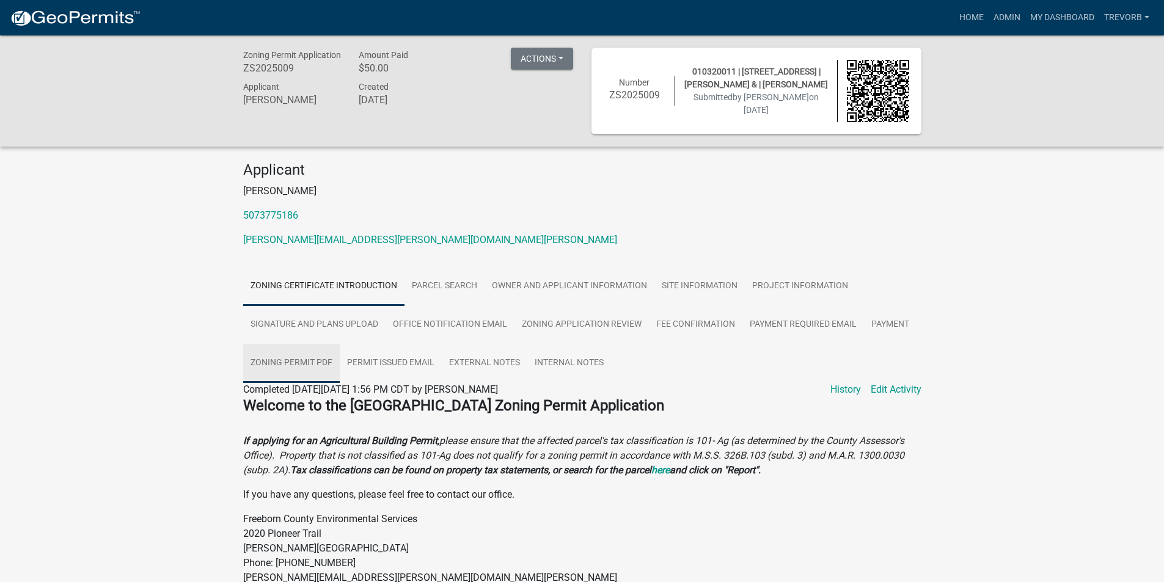
click at [312, 364] on link "Zoning Permit PDF" at bounding box center [291, 363] width 97 height 39
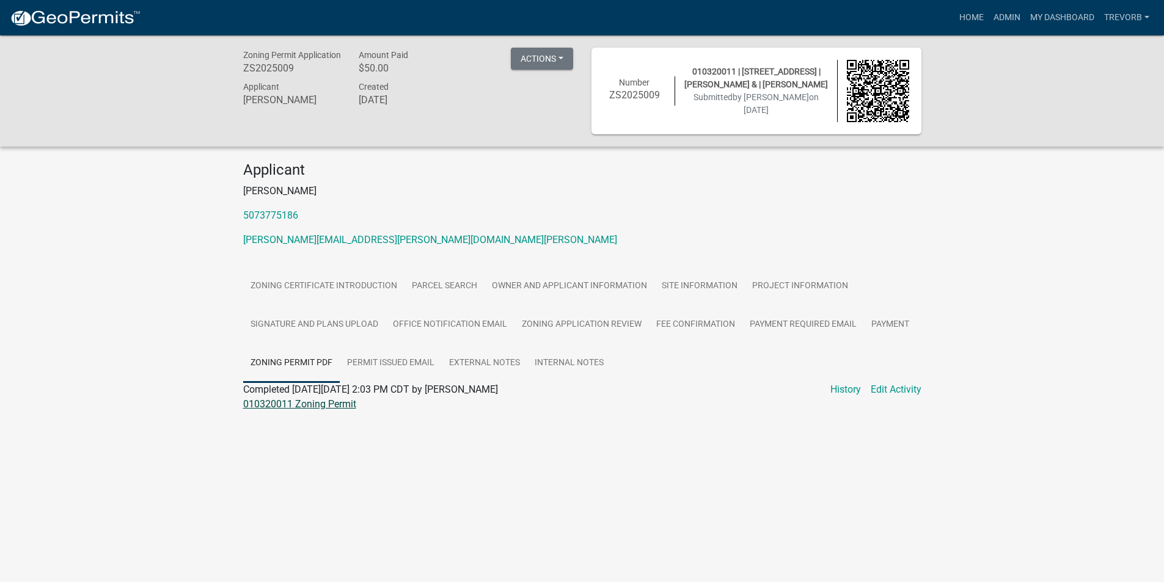
click at [326, 398] on link "010320011 Zoning Permit" at bounding box center [299, 404] width 113 height 12
click at [400, 362] on link "Permit Issued Email" at bounding box center [391, 363] width 102 height 39
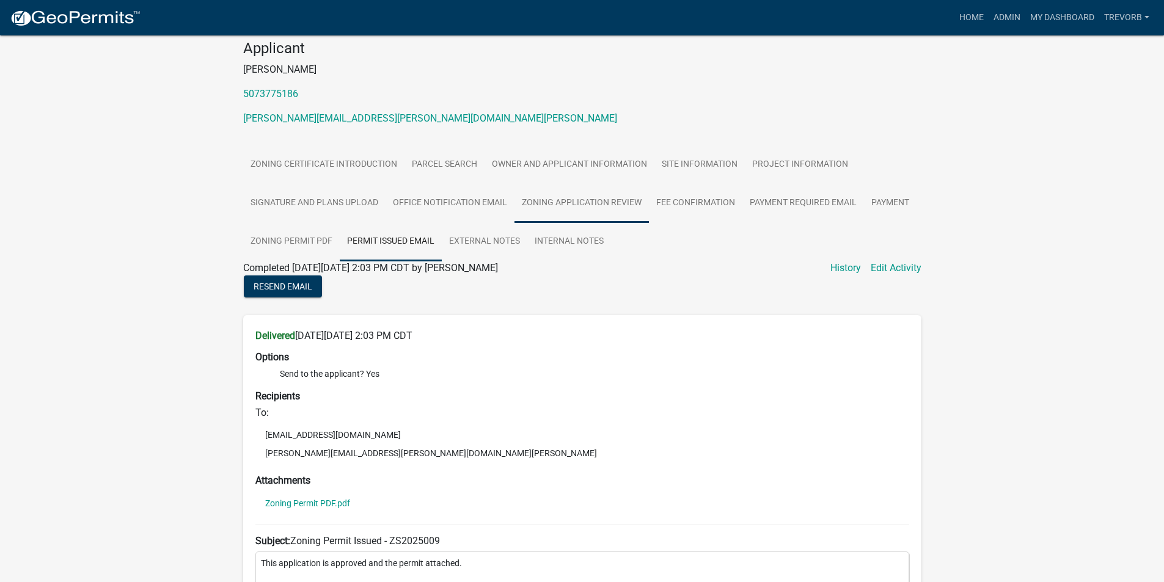
scroll to position [122, 0]
